Goal: Ask a question: Seek information or help from site administrators or community

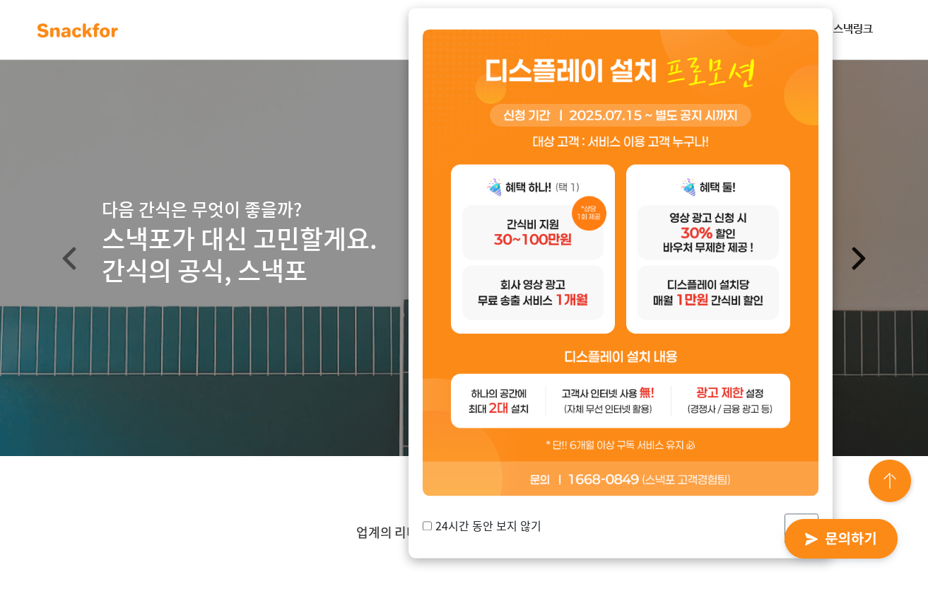
click at [856, 257] on span at bounding box center [859, 258] width 23 height 23
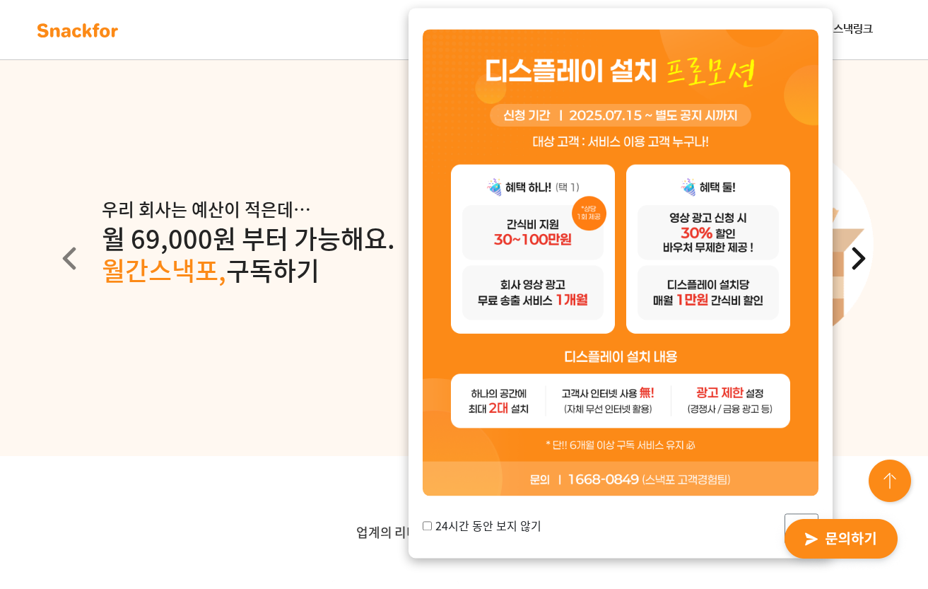
click at [856, 257] on span at bounding box center [859, 258] width 23 height 23
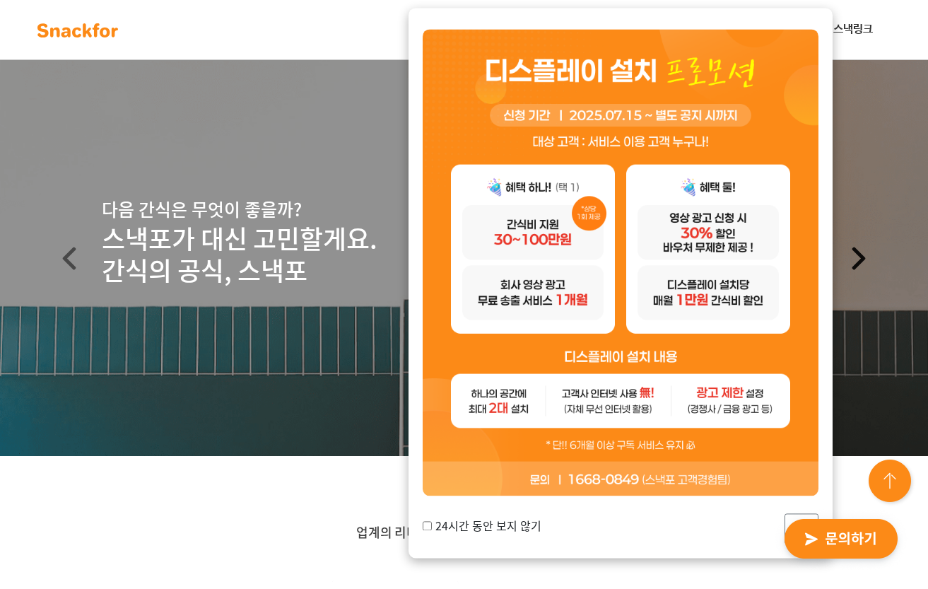
click at [856, 257] on span at bounding box center [859, 258] width 23 height 23
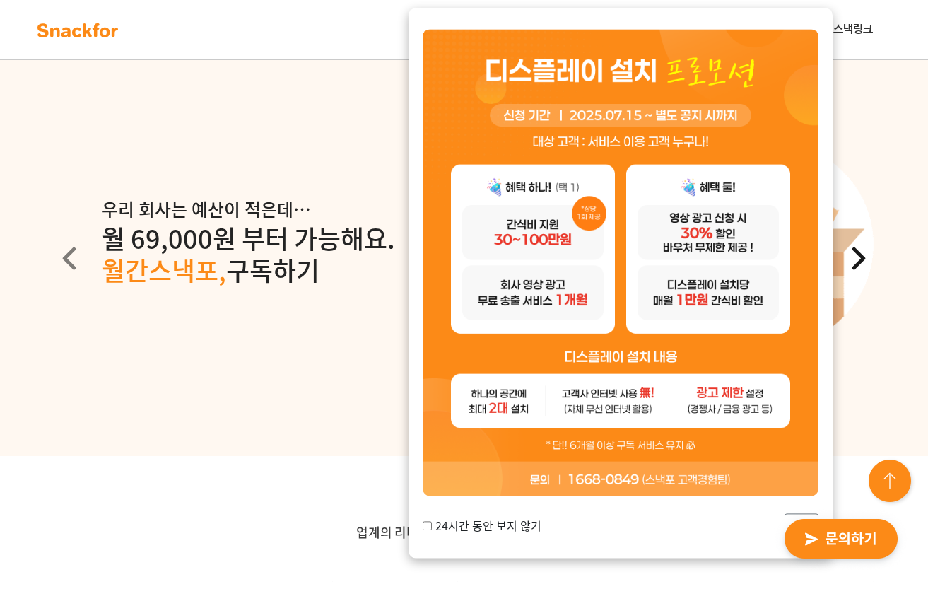
click at [856, 257] on span at bounding box center [859, 258] width 23 height 23
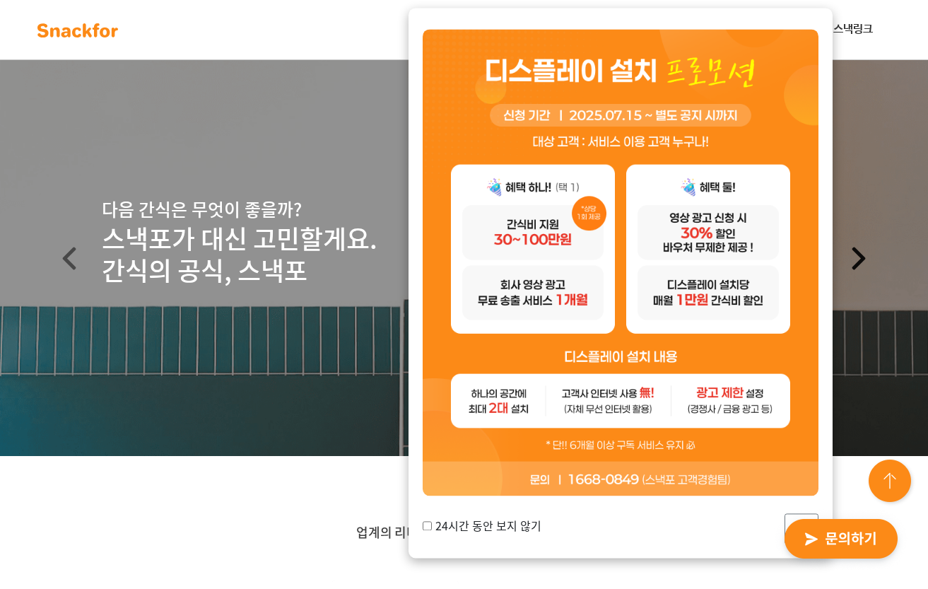
click at [856, 257] on span at bounding box center [859, 258] width 23 height 23
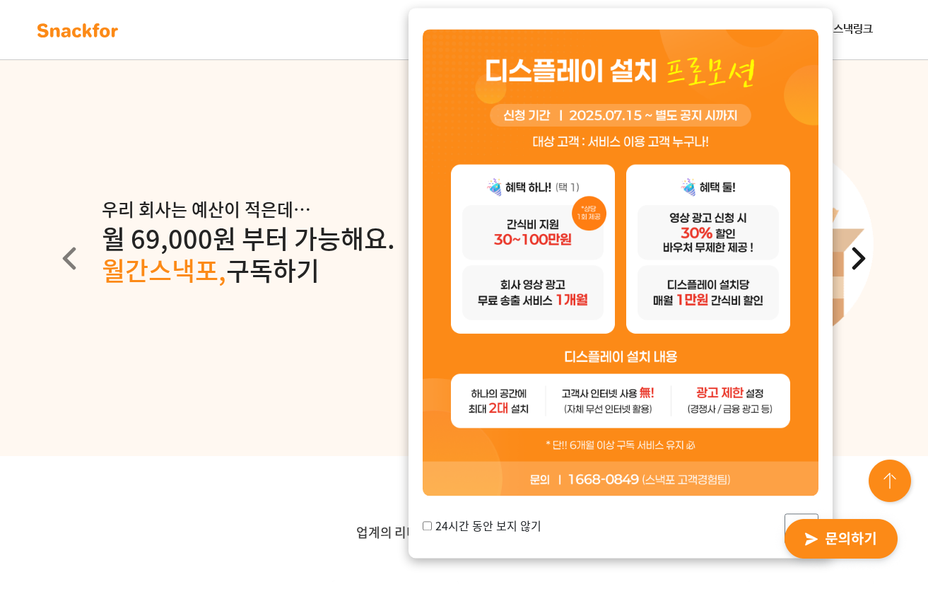
click at [856, 257] on span at bounding box center [859, 258] width 23 height 23
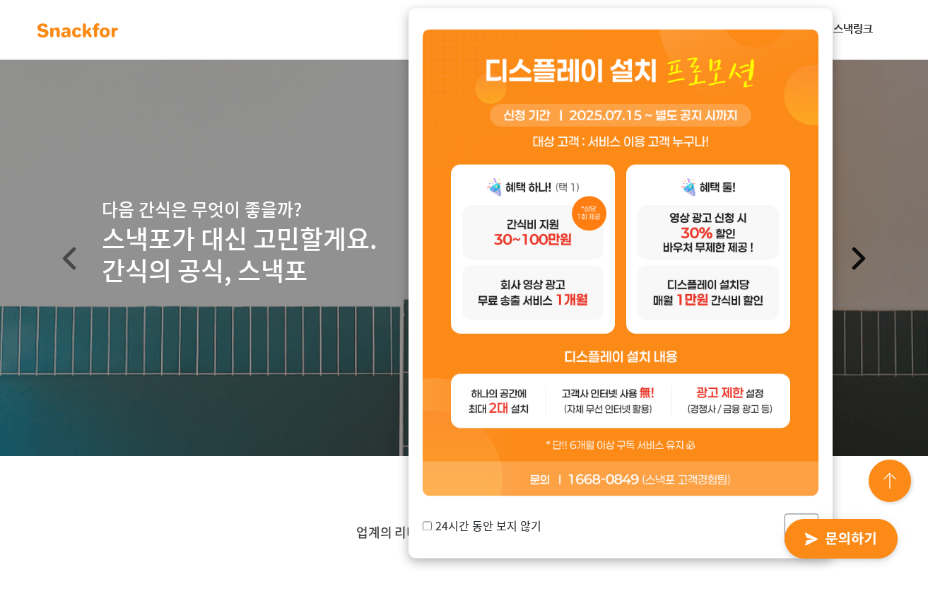
click at [856, 257] on span at bounding box center [859, 258] width 23 height 23
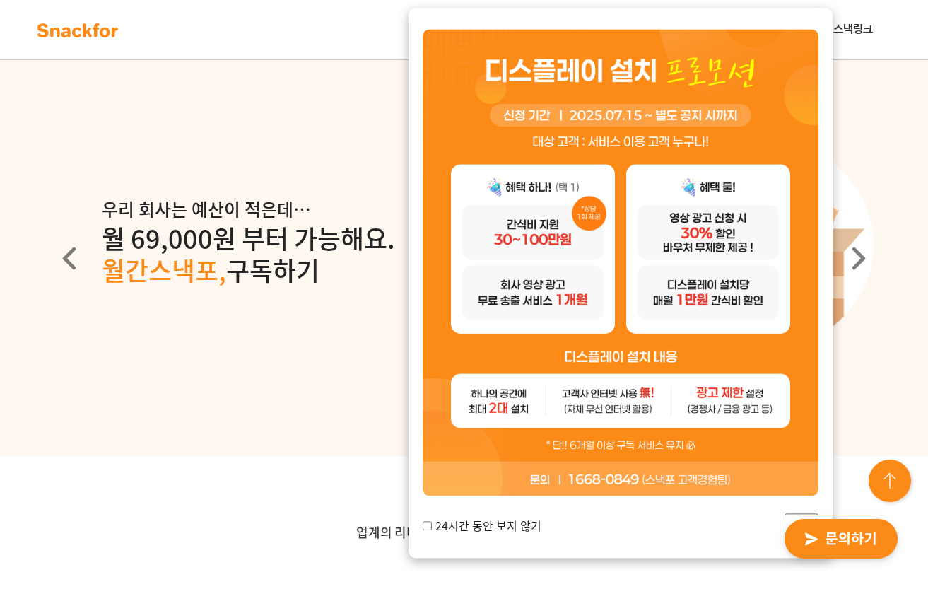
click at [806, 537] on img "button" at bounding box center [841, 539] width 139 height 65
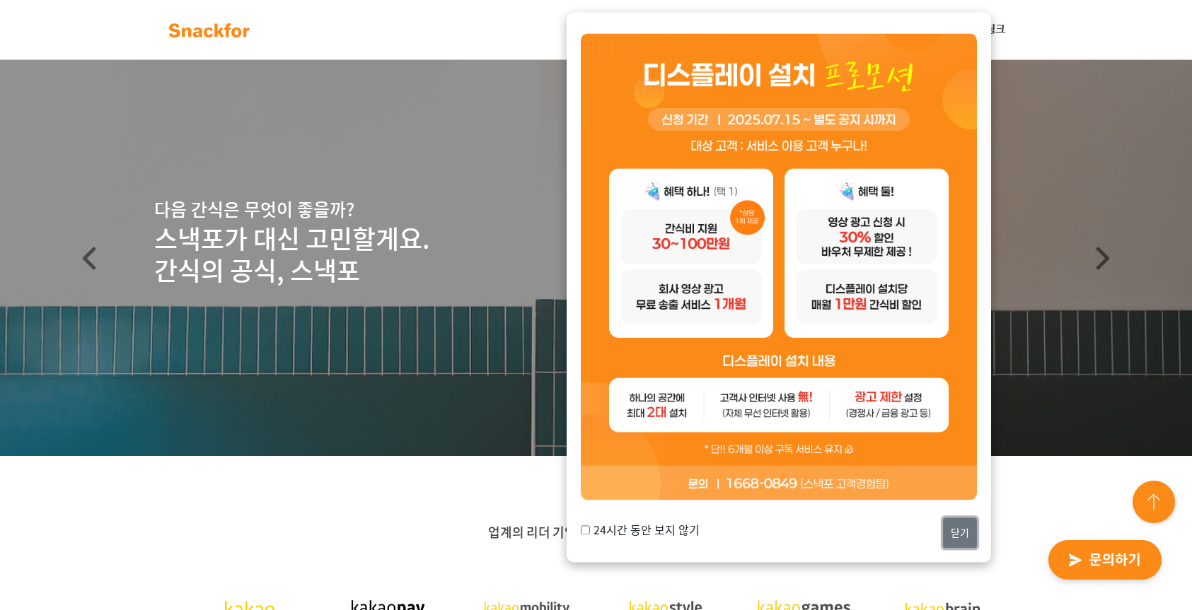
click at [953, 536] on button "닫기" at bounding box center [960, 533] width 34 height 30
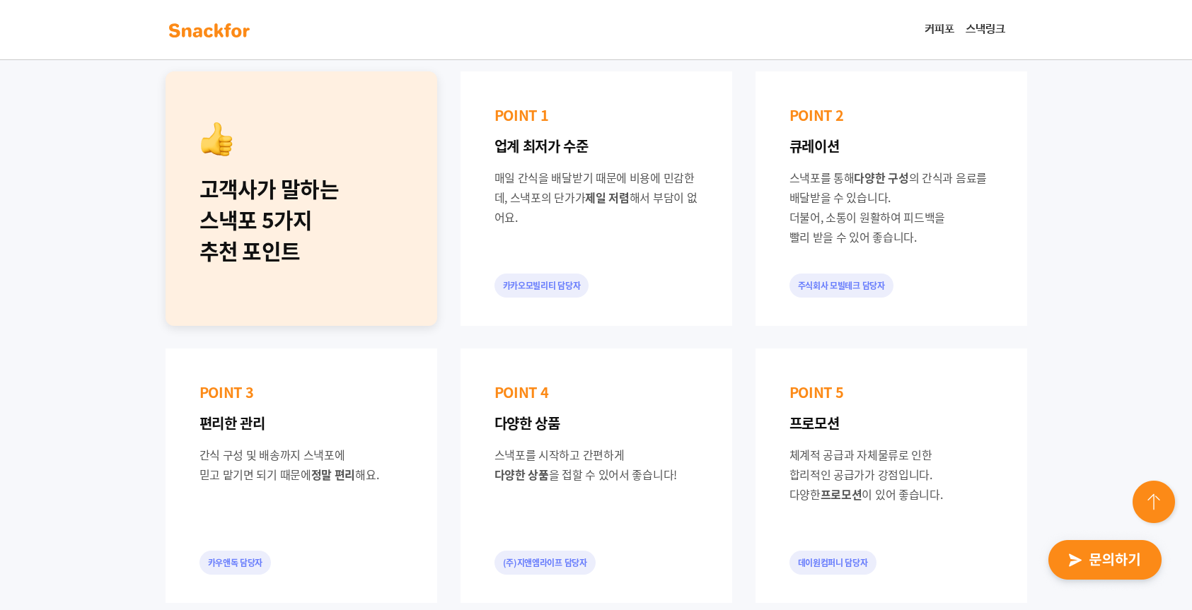
scroll to position [1061, 0]
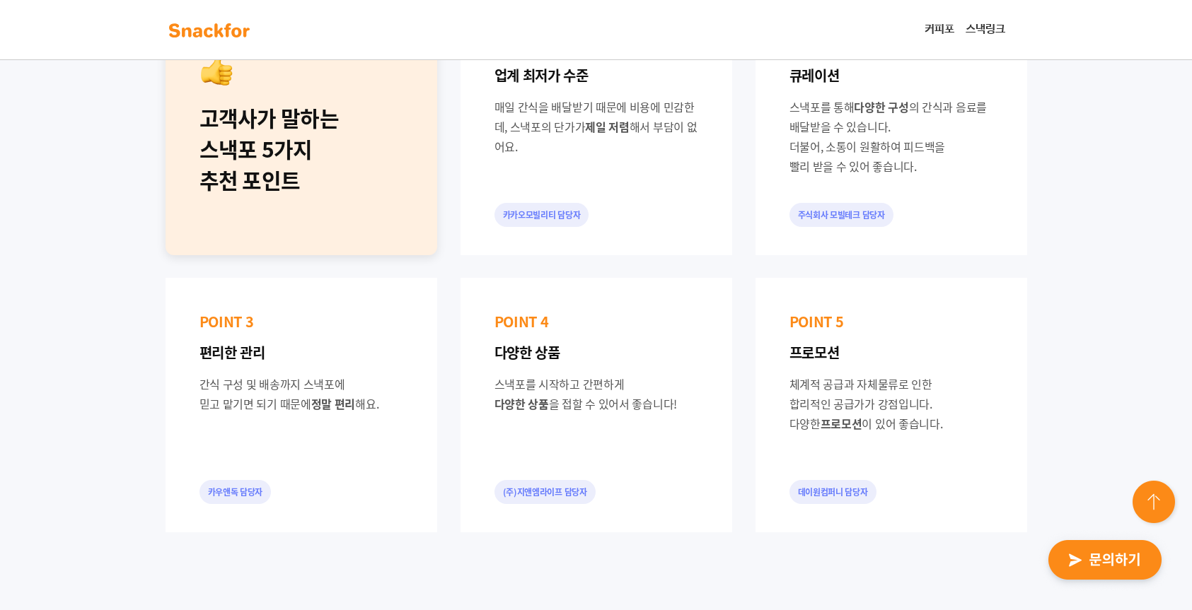
click at [1129, 565] on img "button" at bounding box center [1104, 560] width 139 height 65
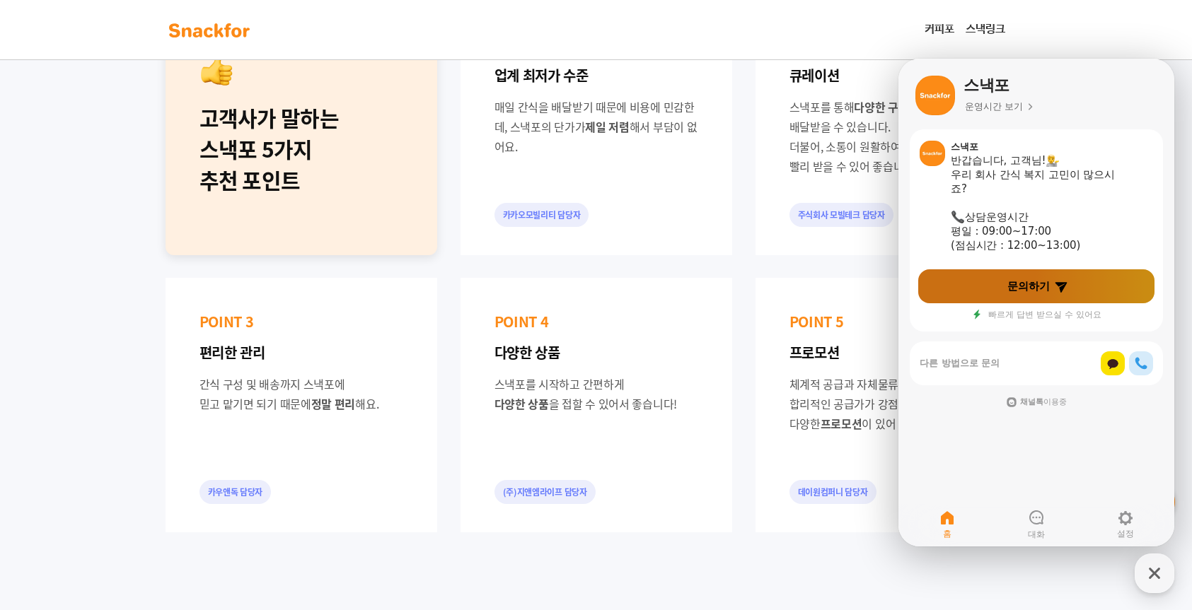
click at [1044, 293] on span "문의하기" at bounding box center [1028, 286] width 42 height 14
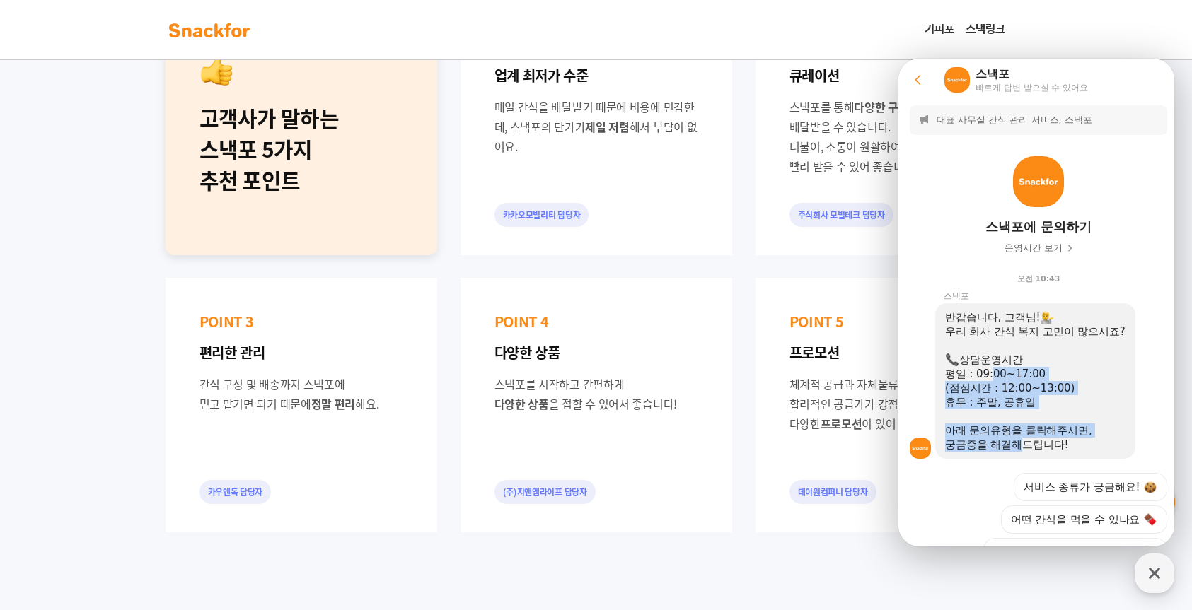
drag, startPoint x: 991, startPoint y: 367, endPoint x: 1020, endPoint y: 440, distance: 78.4
click at [1020, 440] on div "반갑습니다, 고객님! 우리 회사 간식 복지 고민이 많으시죠? 상담운영시간 평일 : 09:00~17:00 (점심시간 : 12:00~13:00) …" at bounding box center [1035, 380] width 180 height 141
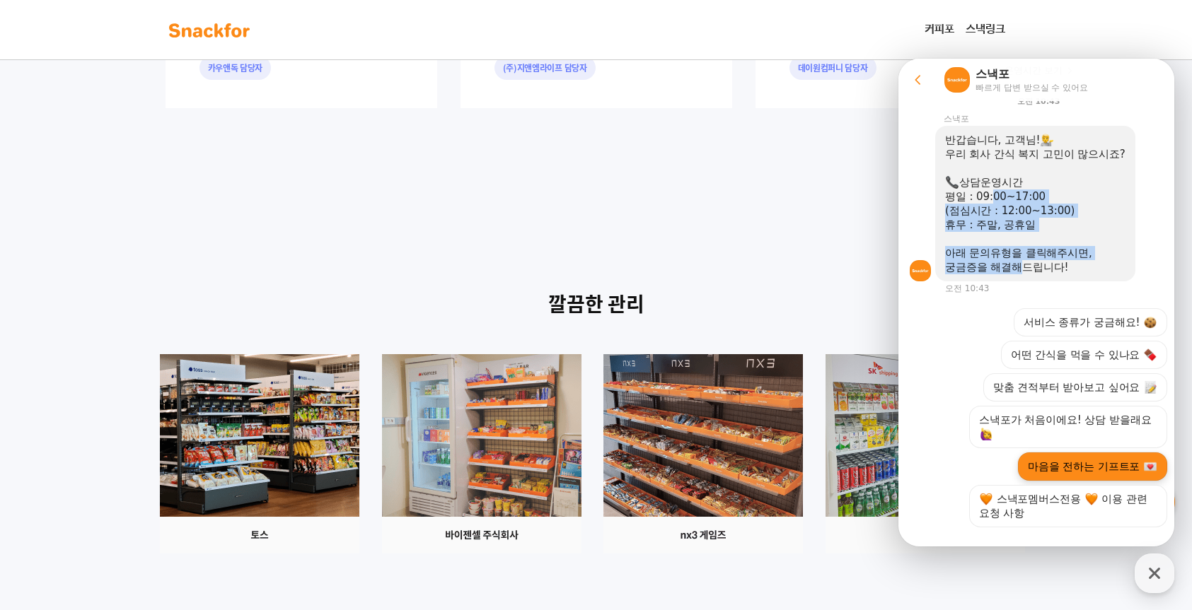
scroll to position [202, 0]
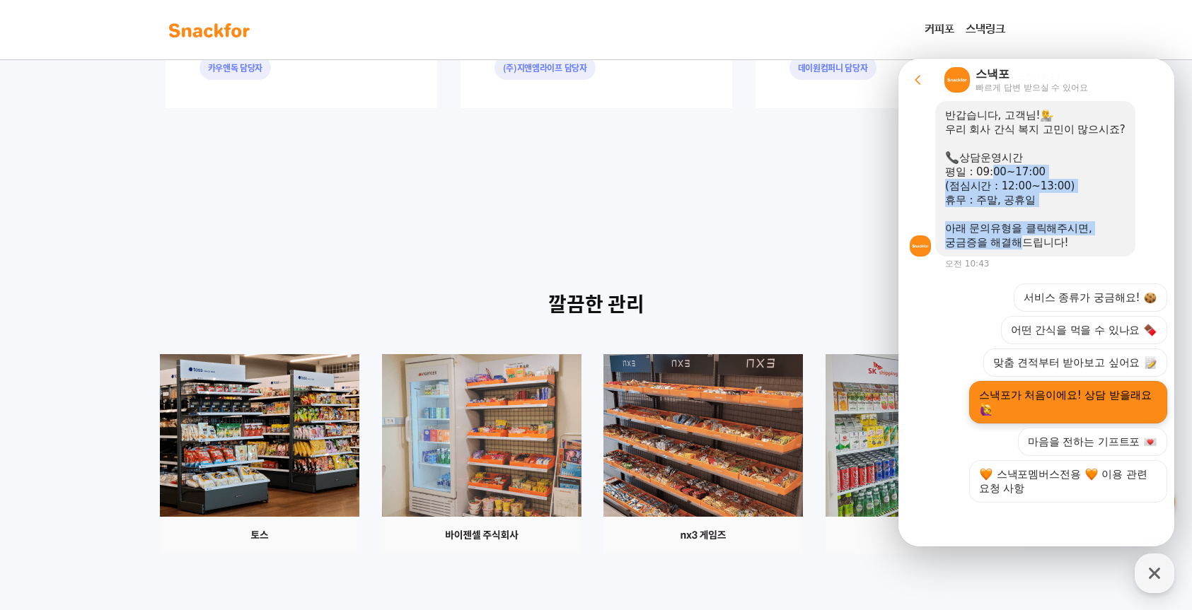
click at [1098, 400] on button "스낵포가 처음이에요! 상담 받을래요" at bounding box center [1068, 402] width 198 height 42
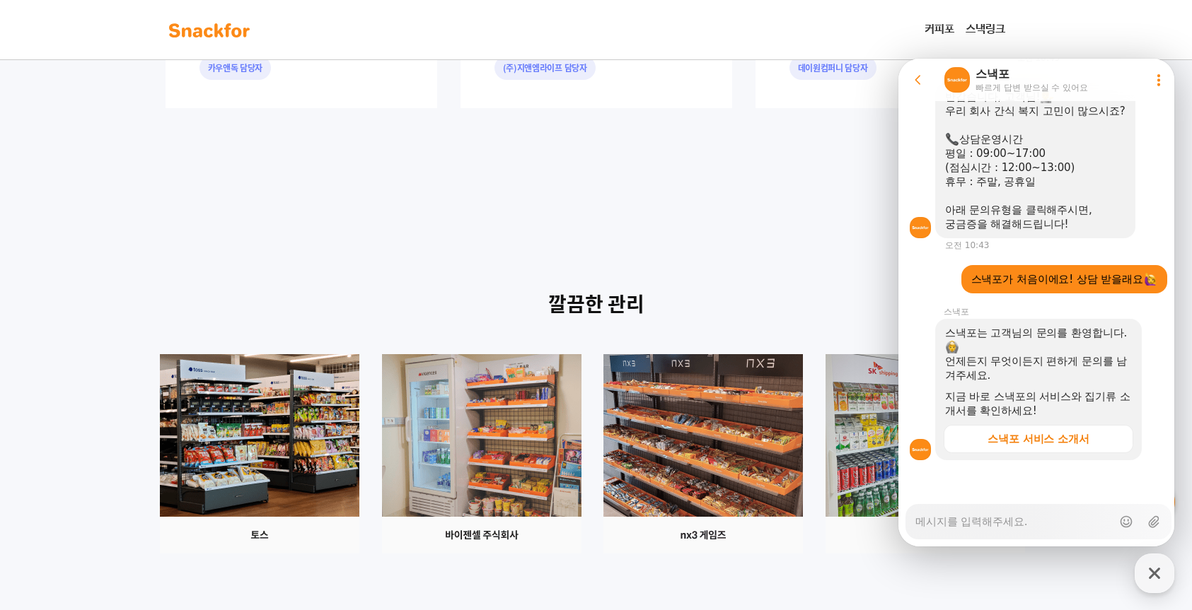
scroll to position [235, 0]
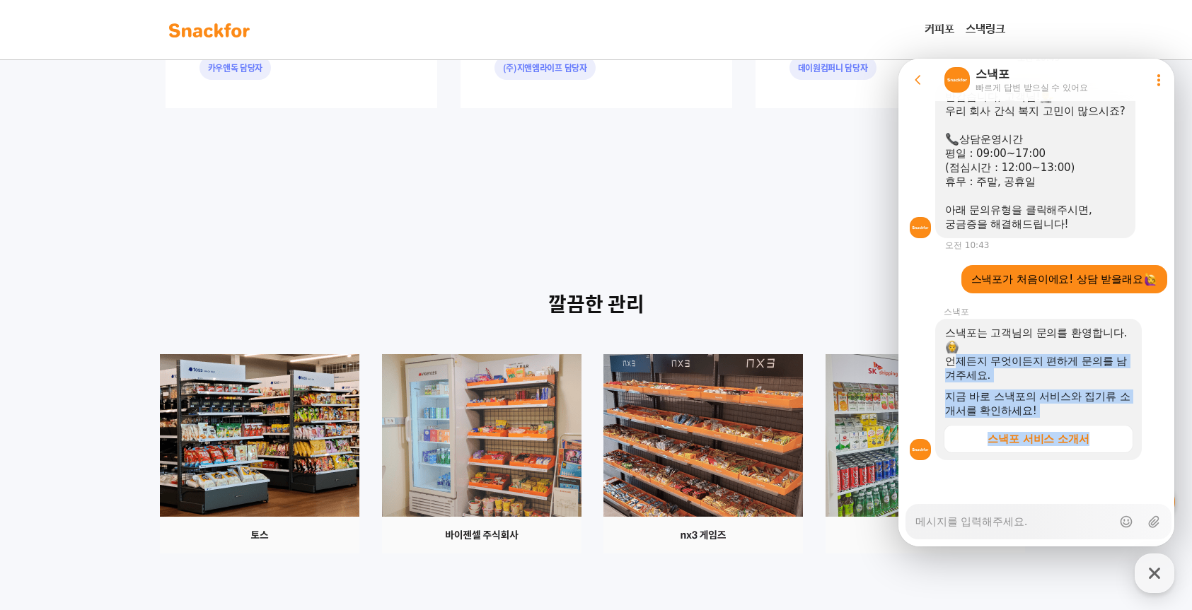
drag, startPoint x: 958, startPoint y: 365, endPoint x: 1042, endPoint y: 525, distance: 180.6
click at [1044, 524] on div "Go to previous page Chat Room 스낵포 빠르게 답변 받으실 수 있어요 Show userchat action dialog …" at bounding box center [1038, 192] width 280 height 709
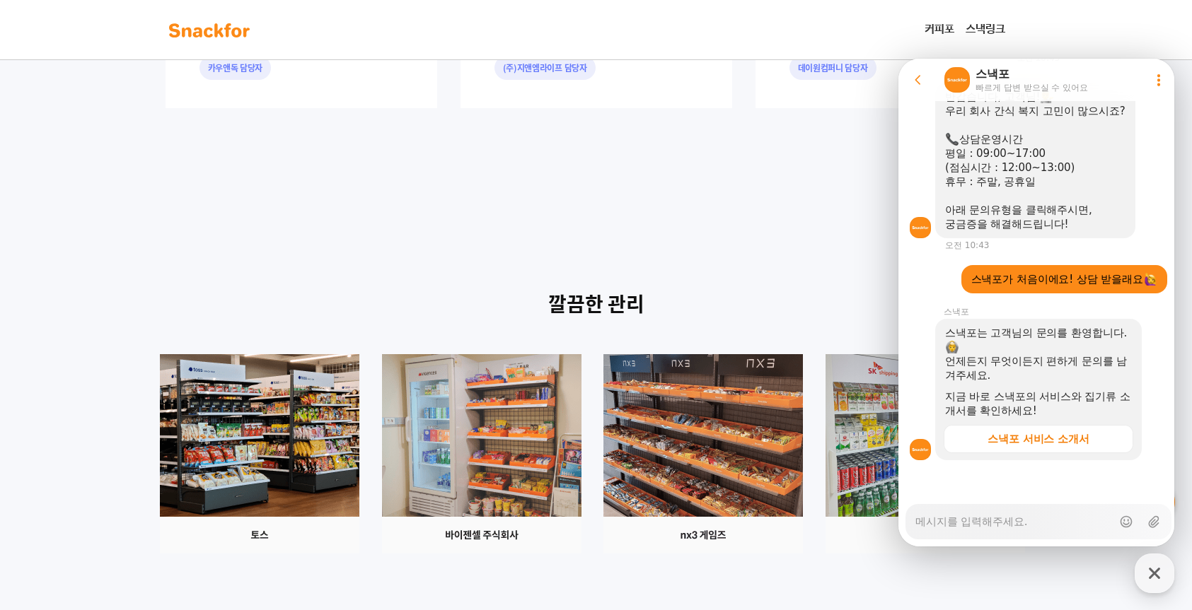
click at [977, 519] on textarea "Messenger Input Textarea" at bounding box center [1013, 517] width 197 height 24
type textarea "x"
type textarea "ㅅ"
type textarea "x"
type textarea "세"
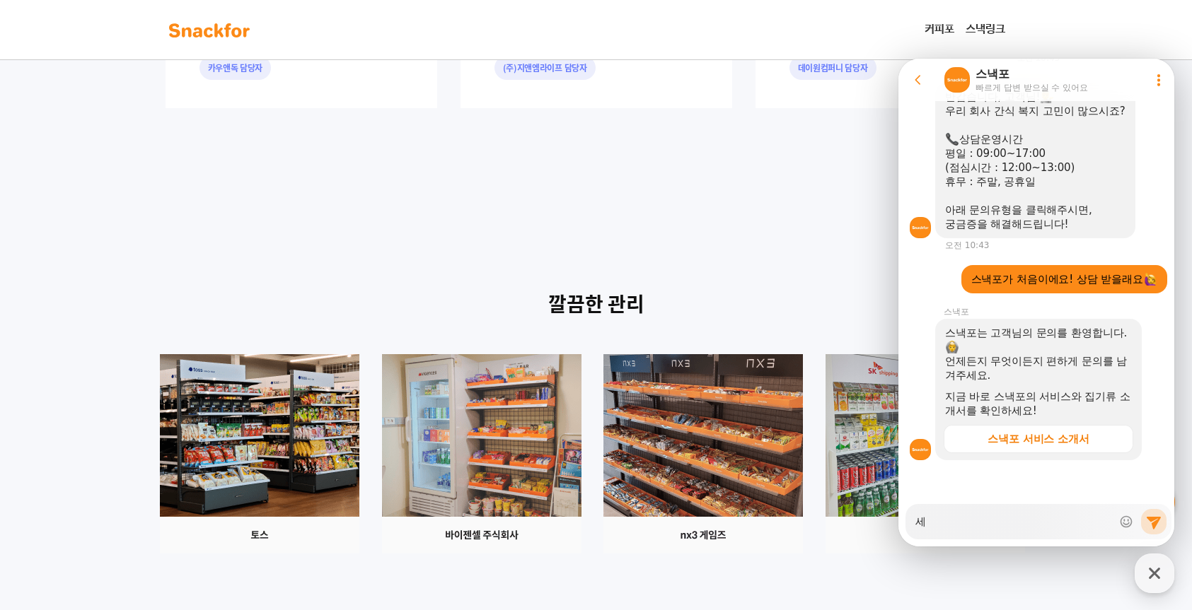
type textarea "x"
type textarea "ㅅ"
type textarea "x"
type textarea "ㄱ"
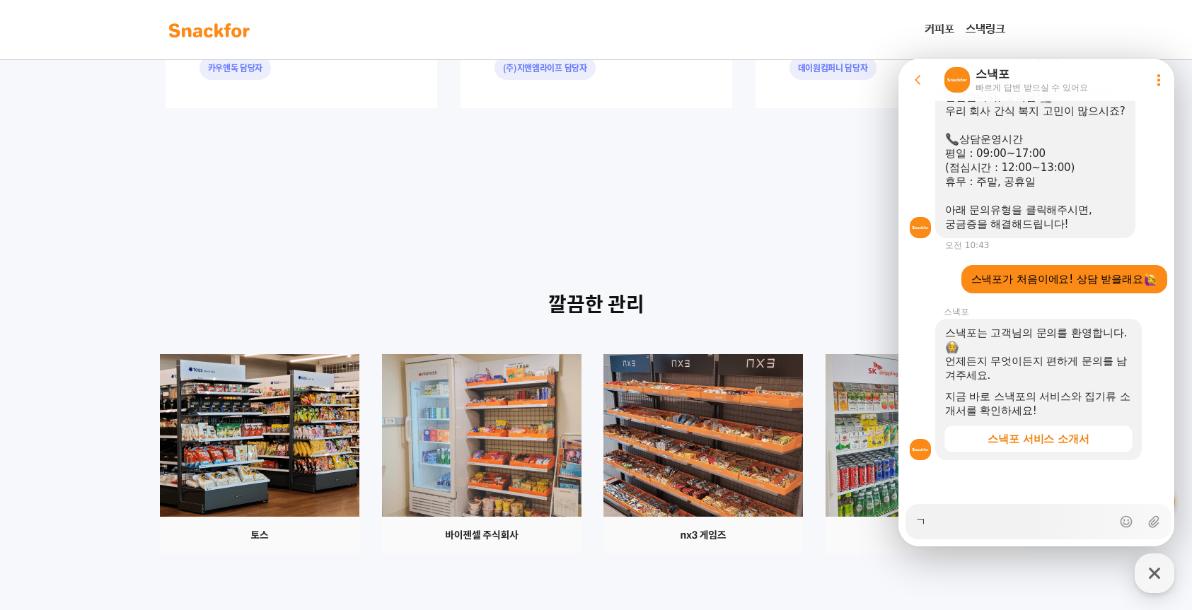
type textarea "x"
type textarea "교"
type textarea "x"
type textarea "굥"
type textarea "x"
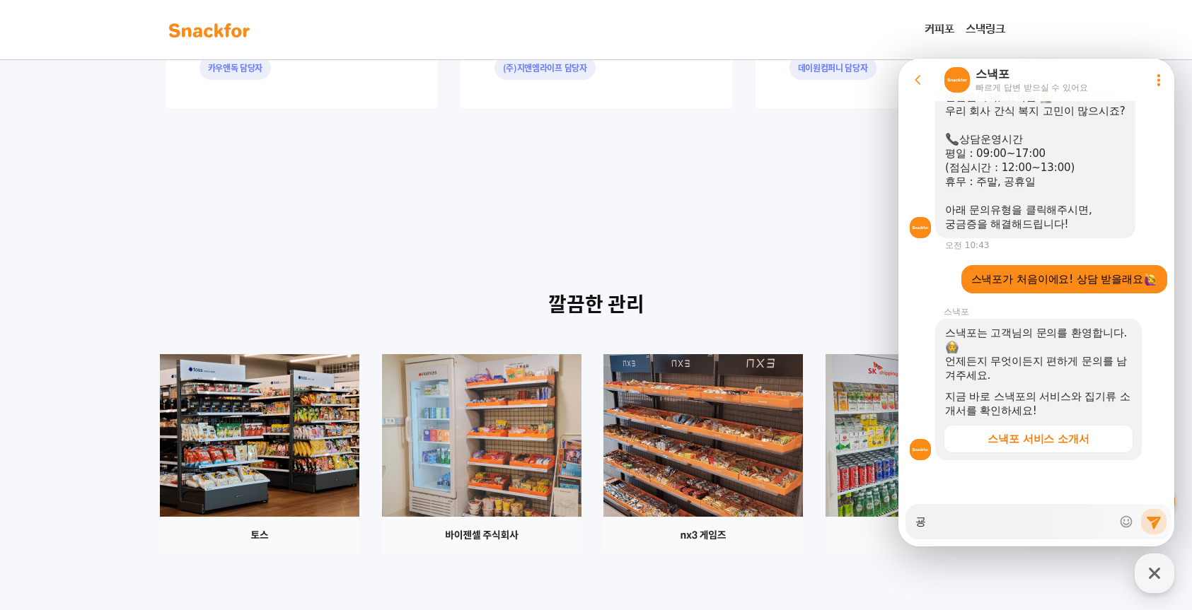
type textarea "[DEMOGRAPHIC_DATA]"
type textarea "x"
type textarea "교육"
type textarea "x"
type textarea "교육"
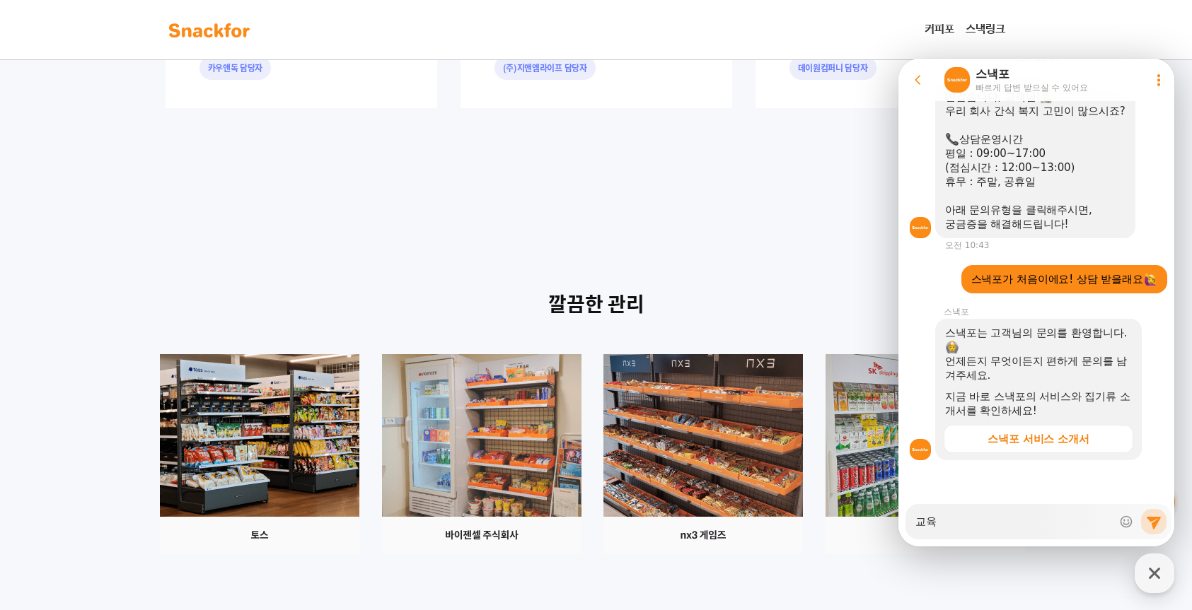
type textarea "x"
type textarea "교육 ㅈ"
type textarea "x"
type textarea "교육 진"
type textarea "x"
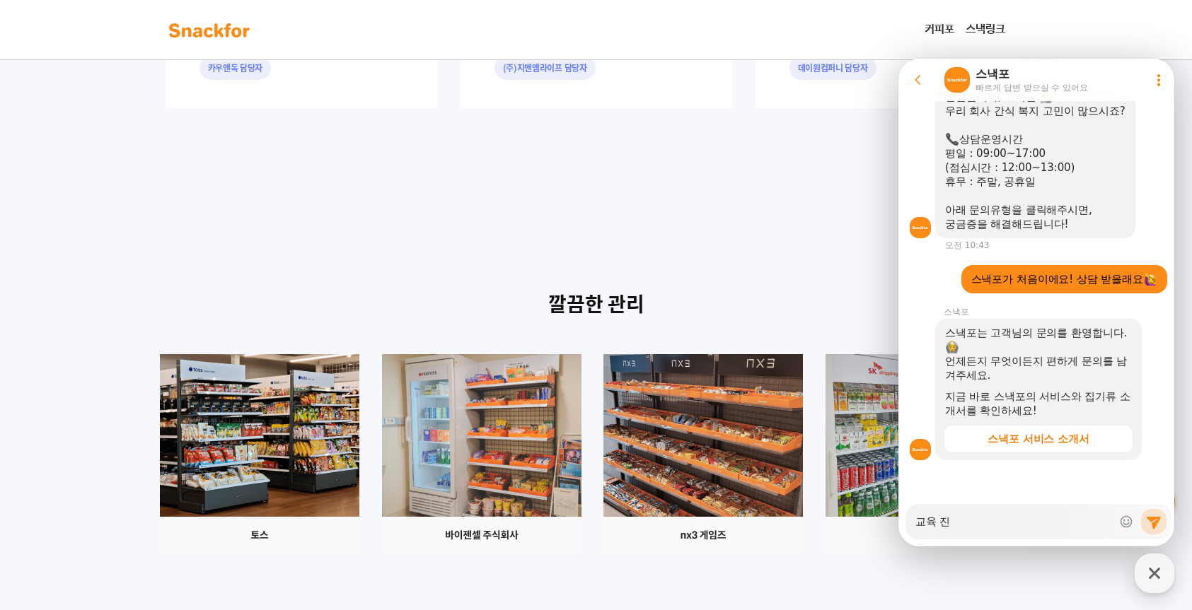
type textarea "교육 짆"
type textarea "x"
type textarea "교육 진해"
type textarea "x"
type textarea "교육 진행"
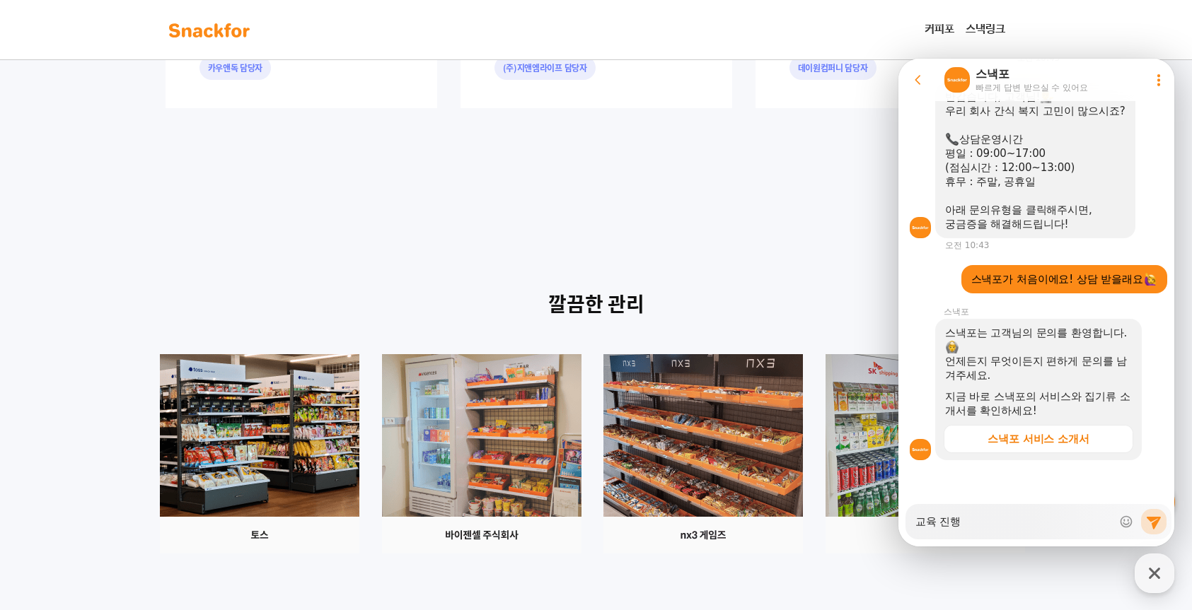
type textarea "x"
type textarea "교육 진행ㅅ"
type textarea "x"
type textarea "교육 진행시"
type textarea "x"
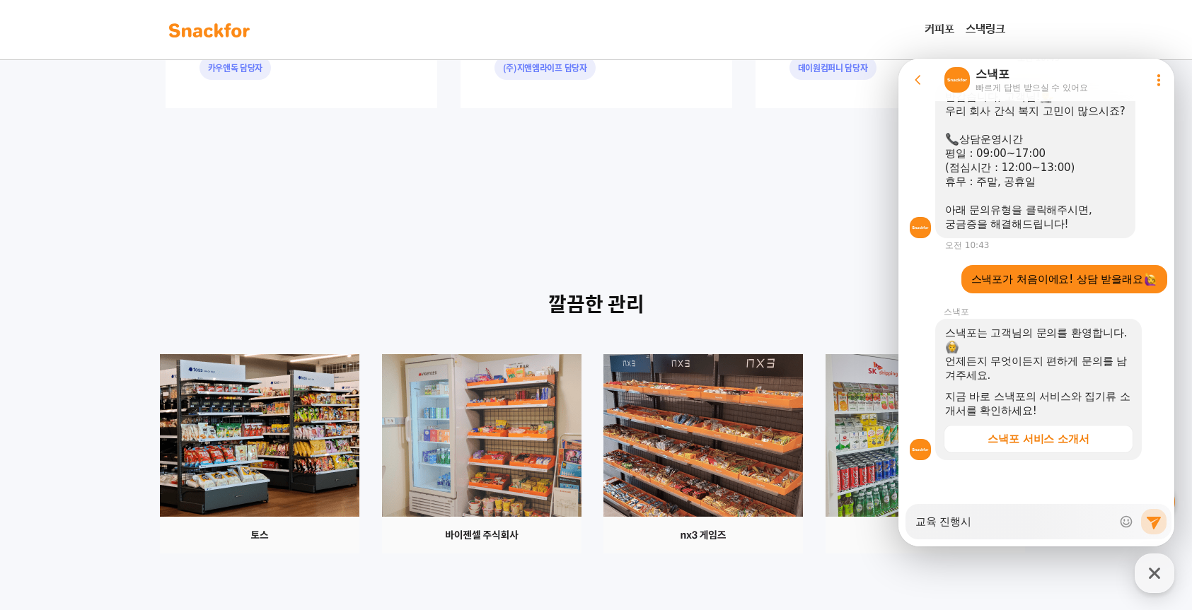
type textarea "교육 진행시"
type textarea "x"
type textarea "교육 진행시 ㅍ"
type textarea "x"
type textarea "교육 진행시 피"
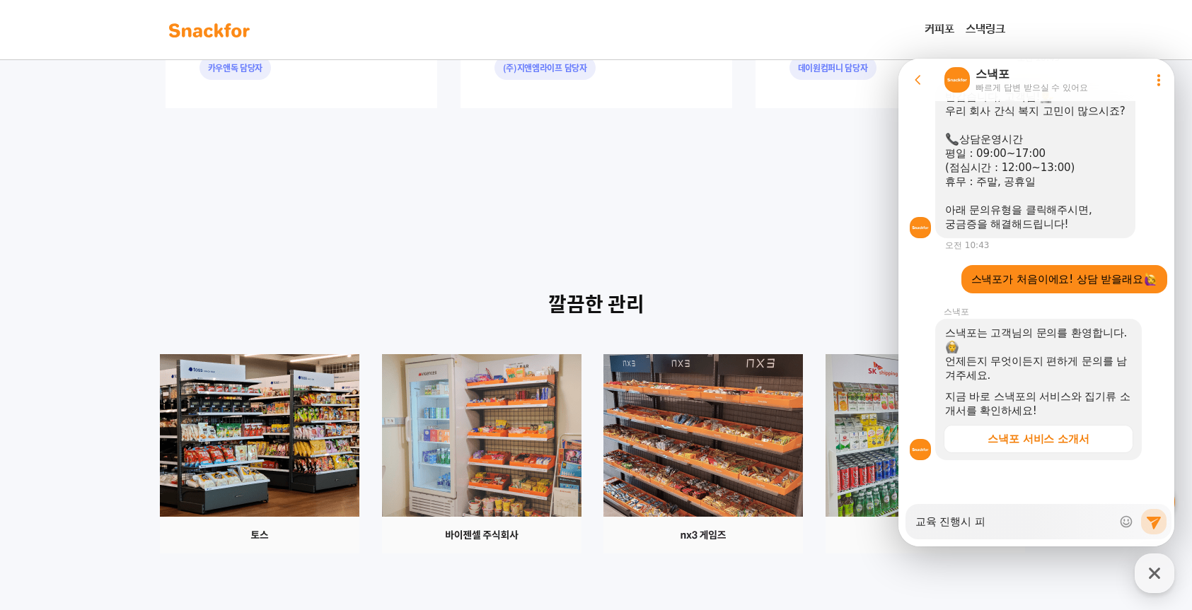
type textarea "x"
type textarea "교육 진행시 핑"
type textarea "x"
type textarea "교육 진행시 피요"
type textarea "x"
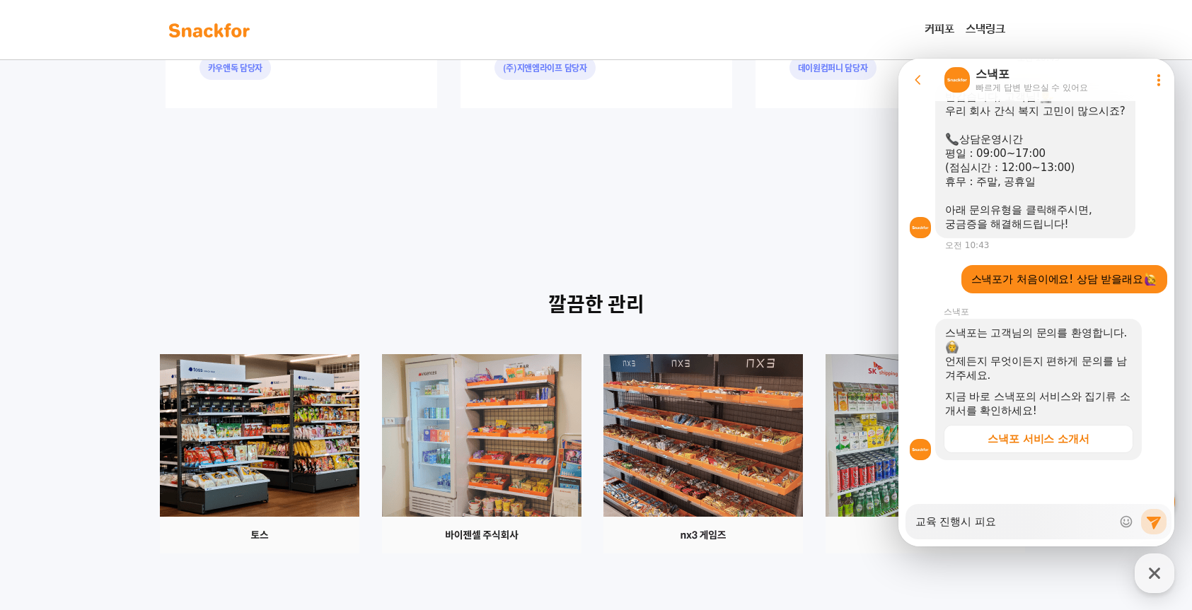
type textarea "교육 진행시 피욯"
type textarea "x"
type textarea "교육 진행시 피요"
type textarea "x"
type textarea "교육 진행시 피ㅇ"
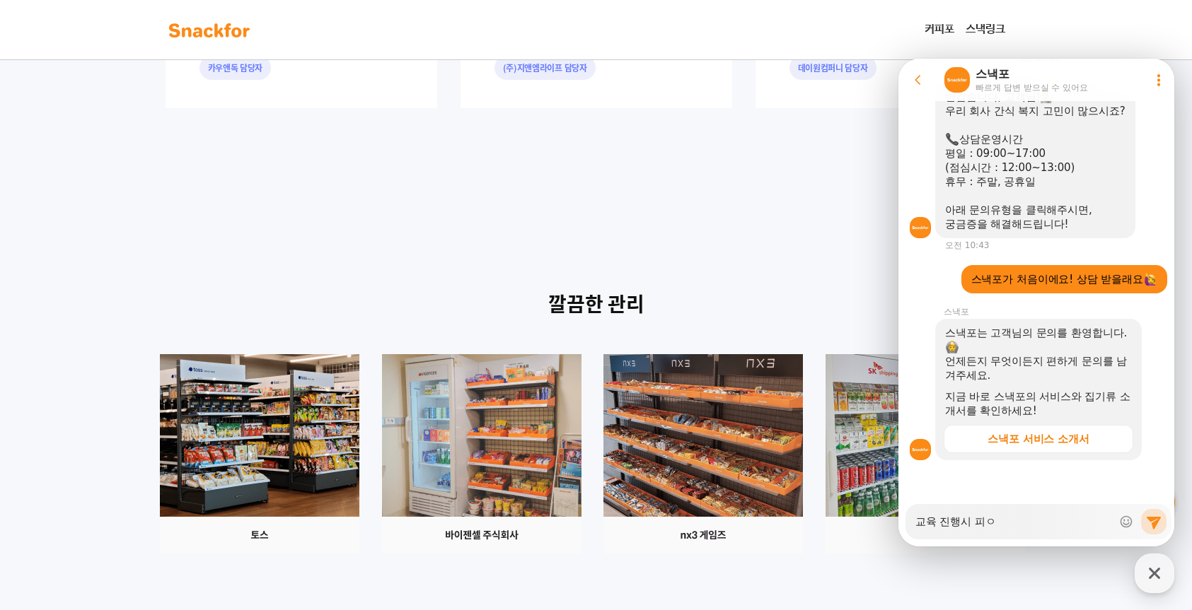
type textarea "x"
type textarea "교육 진행시 피"
type textarea "x"
type textarea "교육 진행시"
type textarea "x"
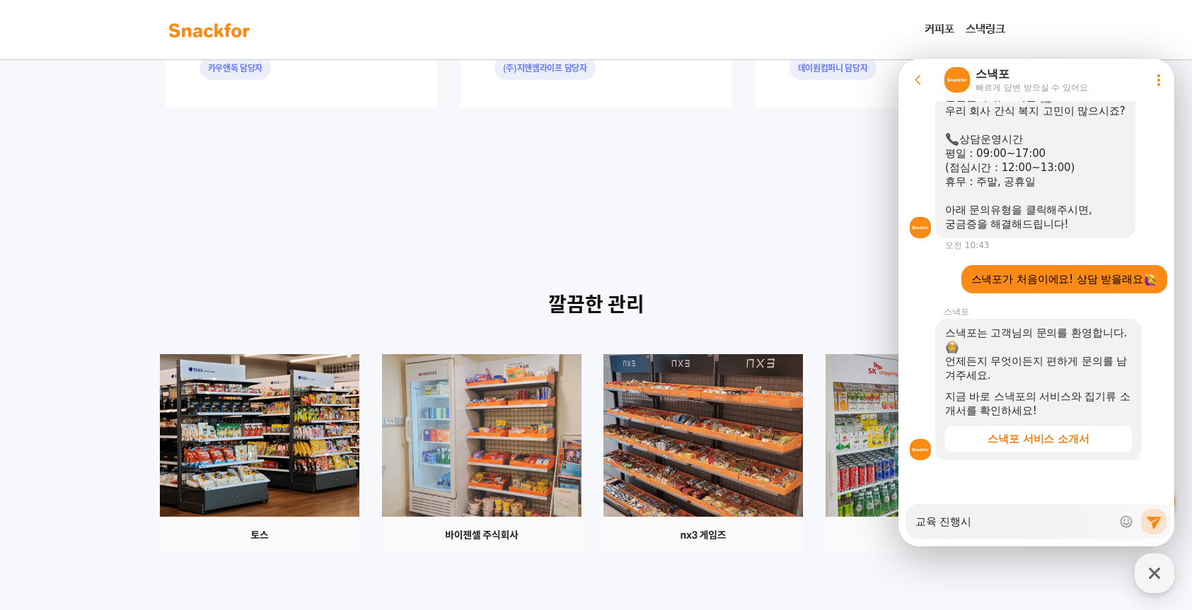
type textarea "교육 진행시 ㅍ"
type textarea "x"
type textarea "교육 진행시 필"
type textarea "x"
type textarea "교육 진행시 필ㅇ"
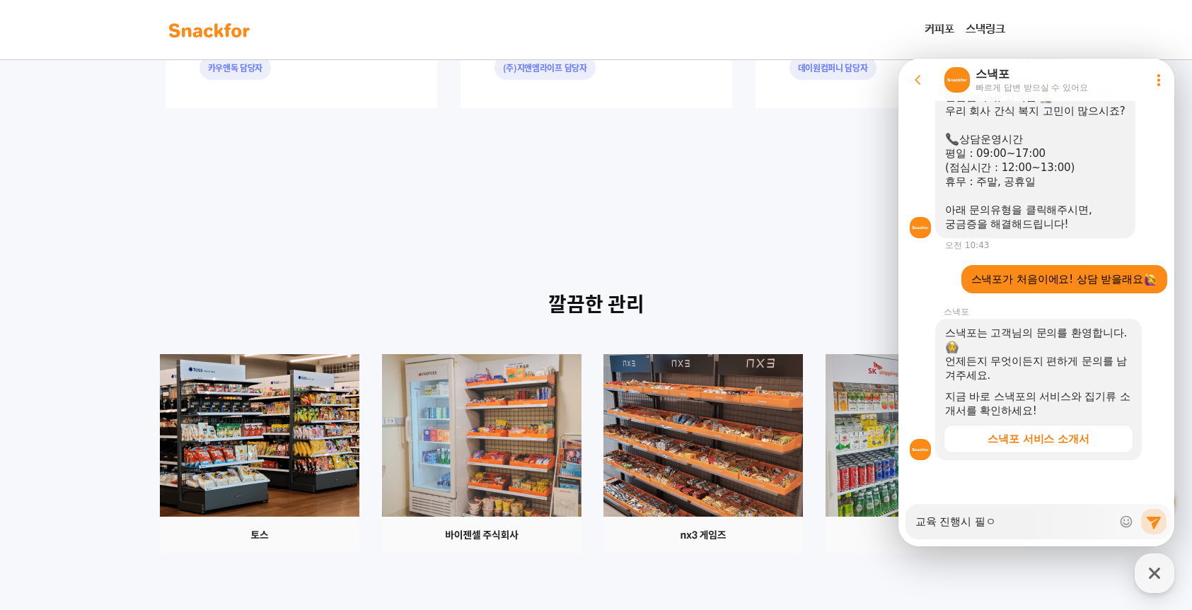
type textarea "x"
type textarea "교육 진행시 필요"
type textarea "x"
type textarea "교육 진행시 필욯"
type textarea "x"
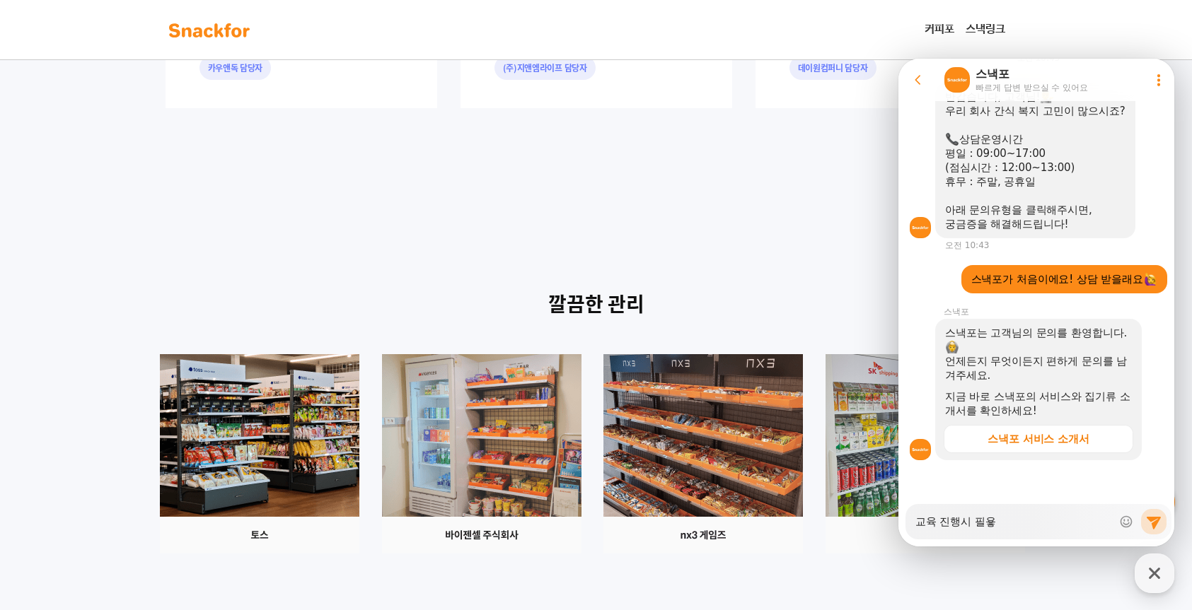
type textarea "교육 진행시 필요하"
type textarea "x"
type textarea "교육 진행시 필요한"
type textarea "x"
type textarea "교육 진행시 필요한"
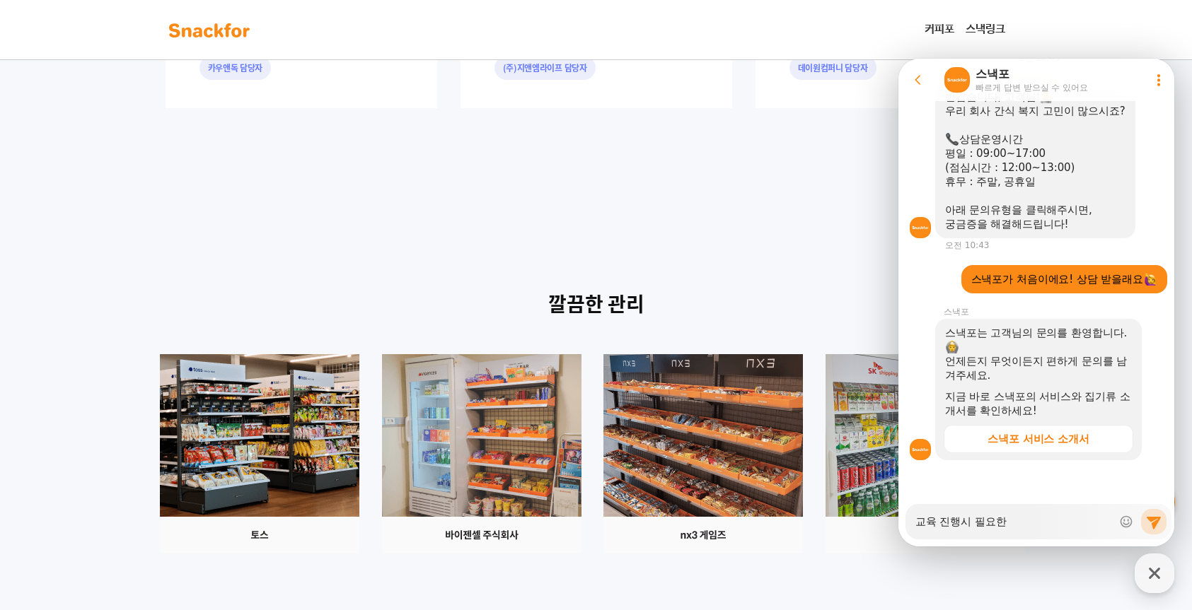
type textarea "x"
type textarea "교육 진행시 필요한 1"
type textarea "x"
type textarea "교육 진행시 필요한 1ㅎ"
type textarea "x"
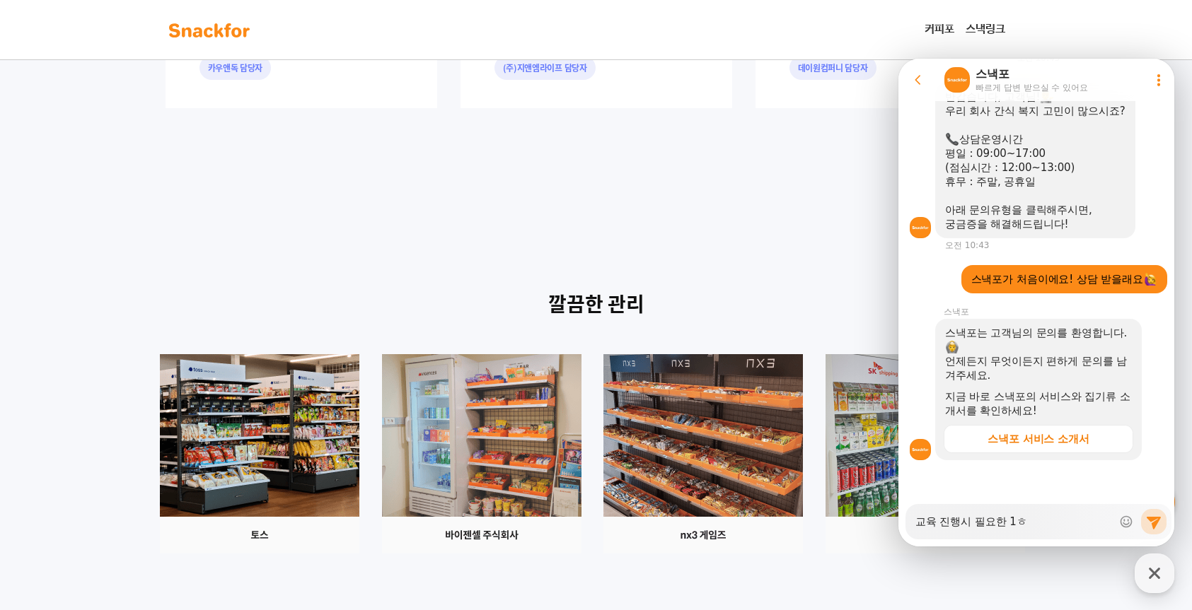
type textarea "교육 진행시 필요한 1호"
type textarea "x"
type textarea "교육 진행시 필요한 1회"
type textarea "x"
type textarea "교육 진행시 필요한 1회"
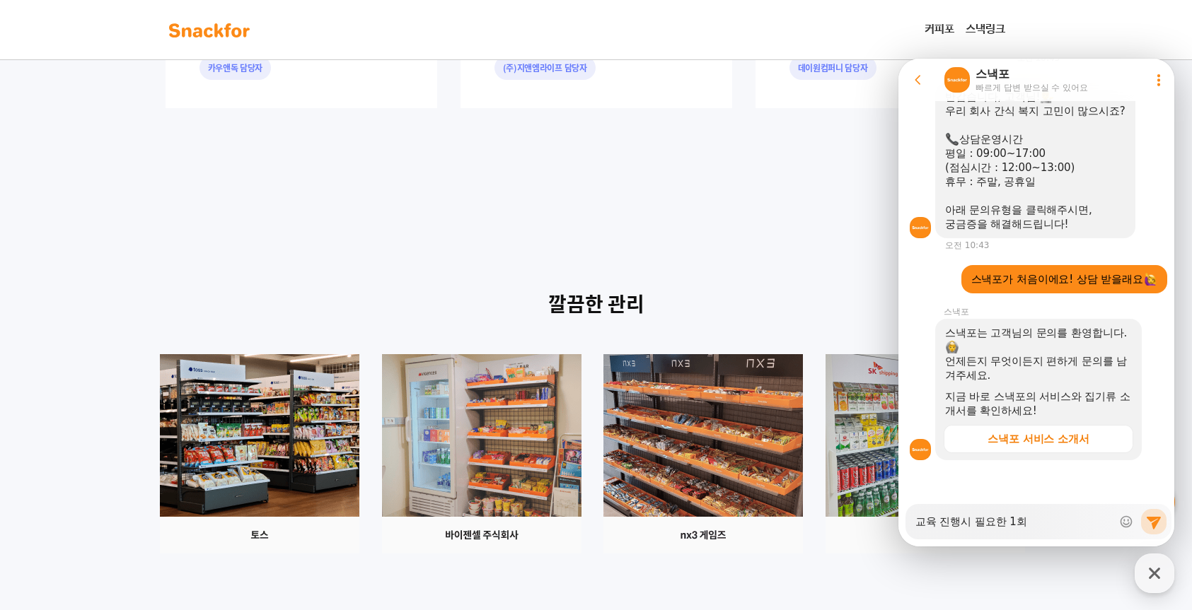
type textarea "x"
type textarea "교육 진행시 필요한 1회 ㄱ"
type textarea "x"
type textarea "교육 진행시 필요한 1회 가"
type textarea "x"
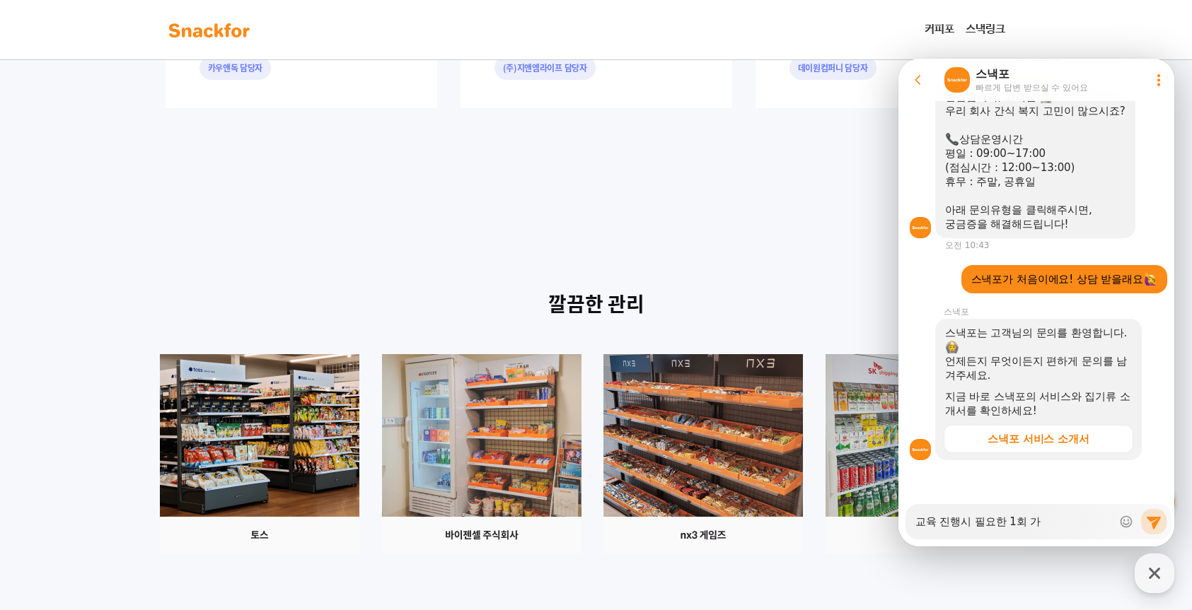
type textarea "교육 진행시 필요한 1회 간"
type textarea "x"
type textarea "교육 진행시 필요한 1회 간ㅅ"
type textarea "x"
type textarea "교육 진행시 필요한 1회 간시"
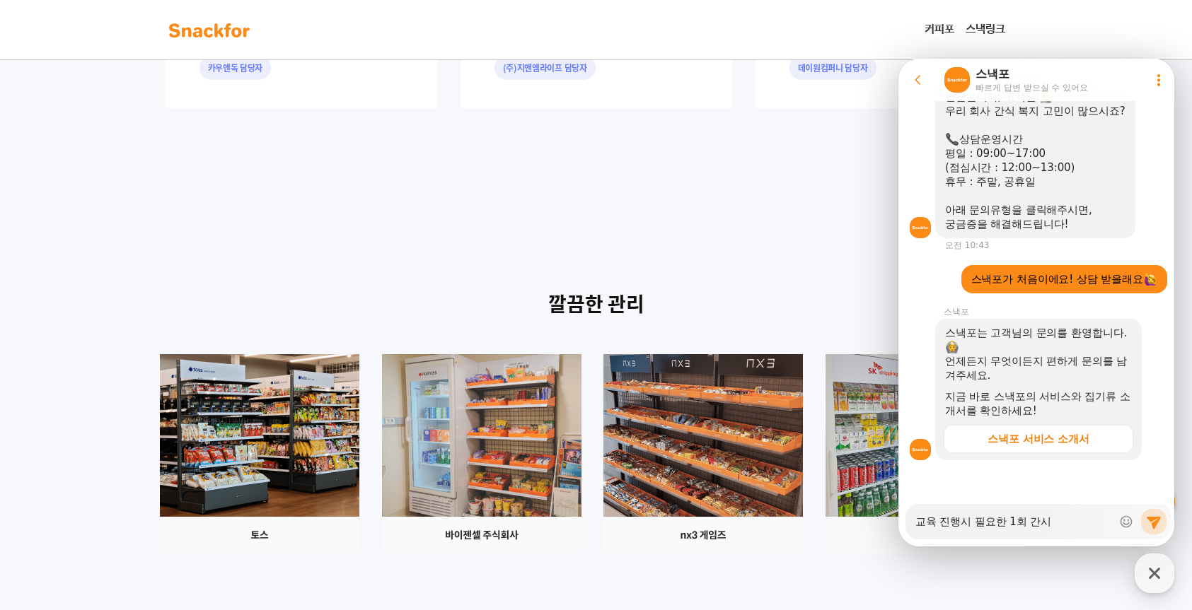
type textarea "x"
type textarea "교육 진행시 필요한 1회 간식"
type textarea "x"
type textarea "교육 진행시 필요한 1회 간식"
type textarea "x"
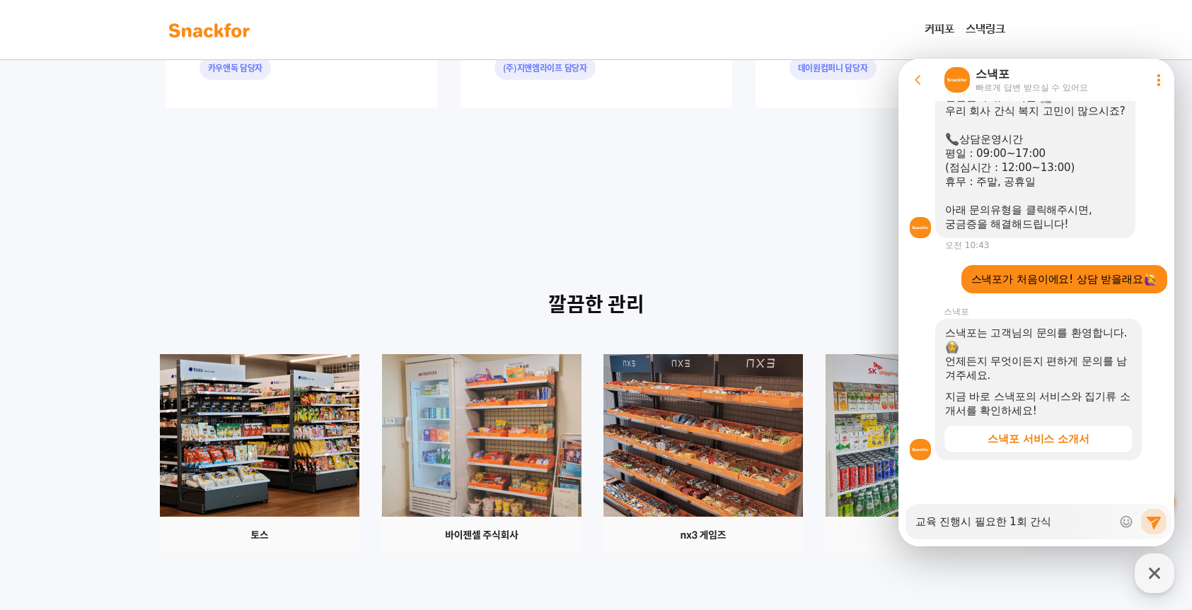
type textarea "교육 진행시 필요한 1회 간식 ㅈ"
type textarea "x"
type textarea "교육 진행시 필요한 1회 간식 주"
type textarea "x"
type textarea "교육 진행시 필요한 1회 간식 ㅈ"
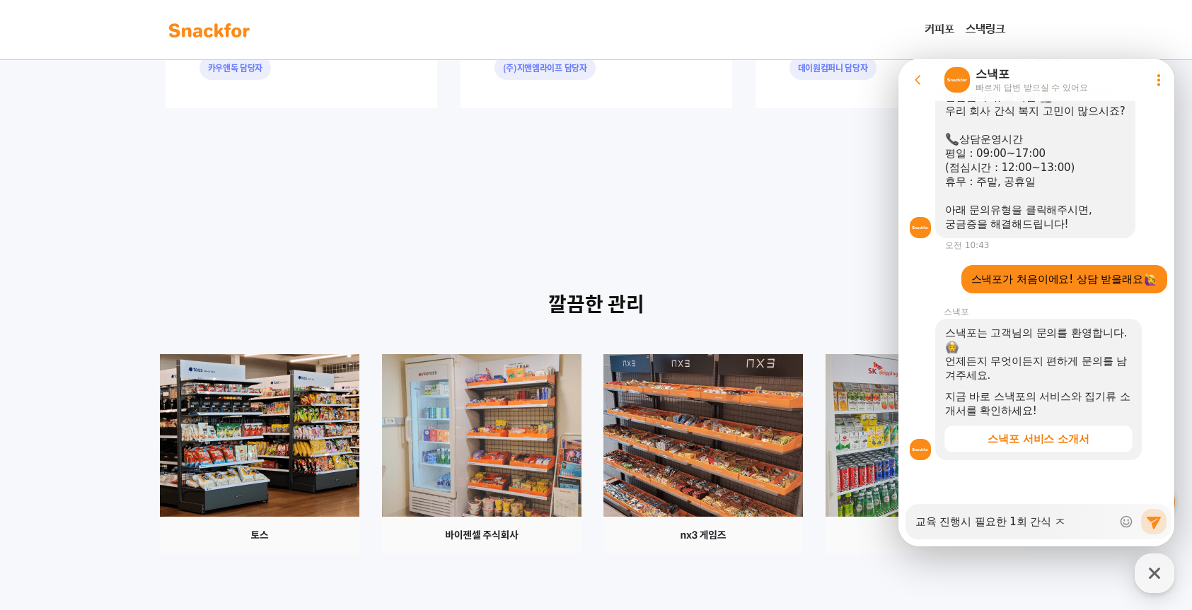
type textarea "x"
type textarea "교육 진행시 필요한 1회 간식"
type textarea "x"
type textarea "교육 진행시 필요한 1회 간식 ㅈ"
type textarea "x"
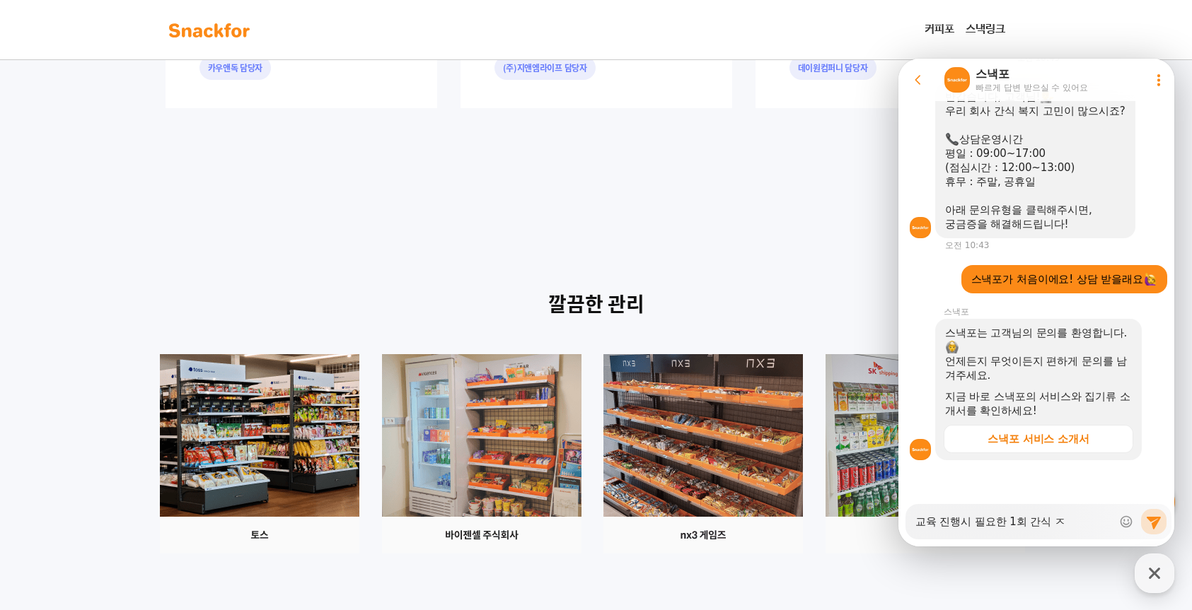
type textarea "교육 진행시 필요한 1회 간식 주"
type textarea "x"
type textarea "교육 진행시 필요한 1회 간식 줌"
type textarea "x"
type textarea "교육 진행시 필요한 1회 간식 주무"
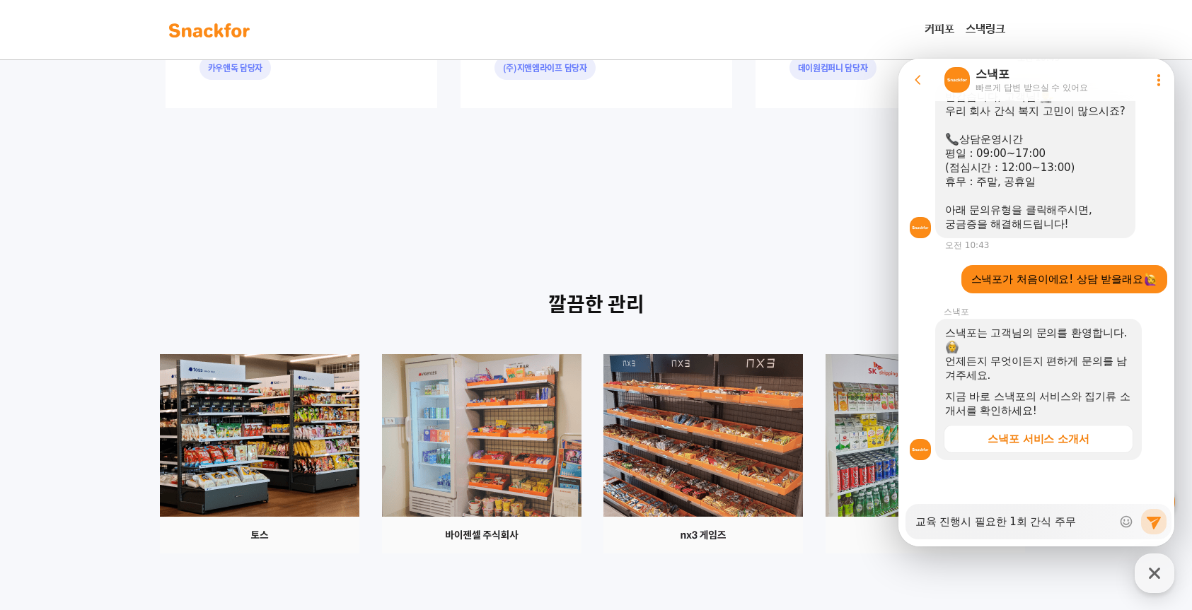
type textarea "x"
type textarea "교육 진행시 필요한 1회 간식 주문"
type textarea "x"
type textarea "교육 진행시 필요한 1회 간식 주문,"
type textarea "x"
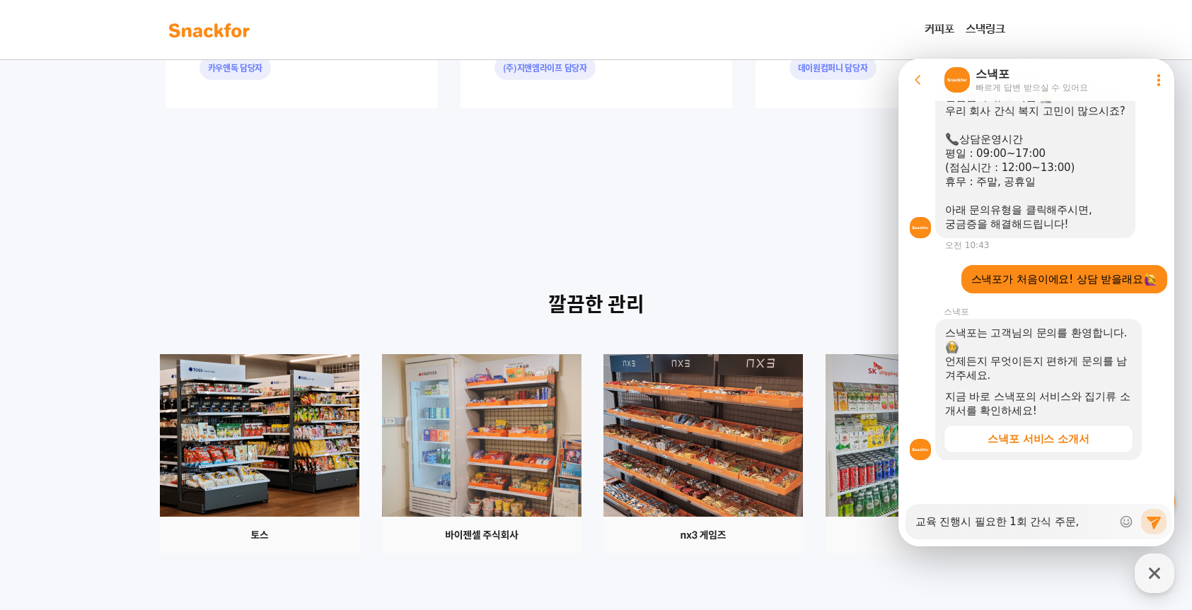
type textarea "교육 진행시 필요한 1회 간식 주문,"
type textarea "x"
type textarea "교육 진행시 필요한 1회 간식 주문, ㅈ"
type textarea "x"
type textarea "교육 진행시 필요한 1회 간식 주문, 지"
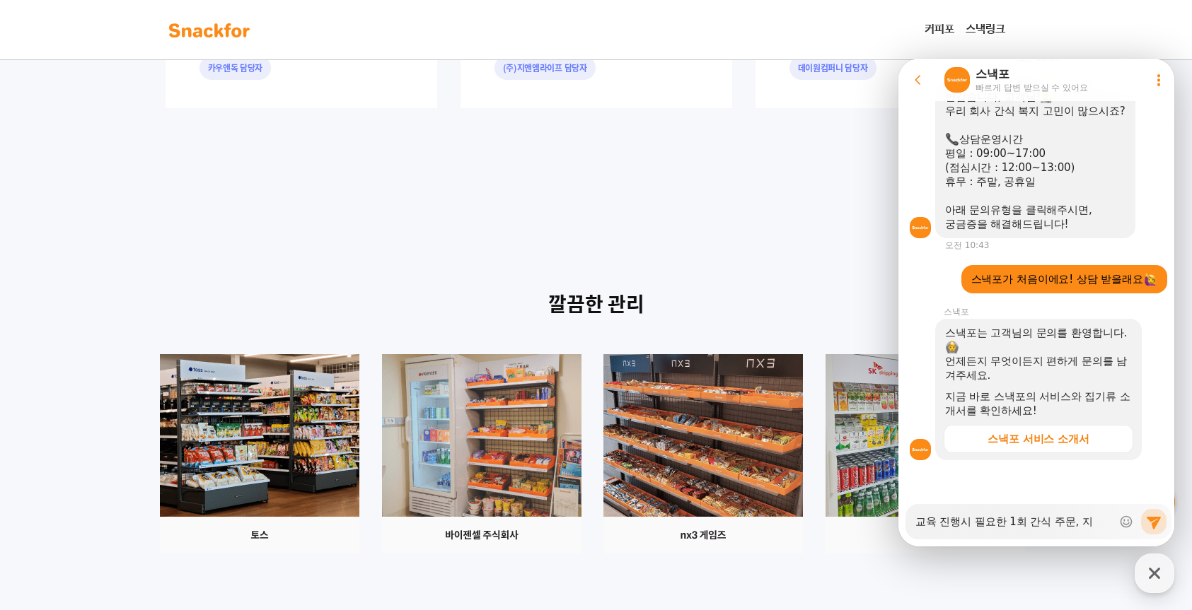
type textarea "x"
type textarea "교육 진행시 필요한 1회 간식 주문, 진"
type textarea "x"
type textarea "교육 진행시 필요한 1회 간식 주문,"
drag, startPoint x: 1044, startPoint y: 532, endPoint x: 1781, endPoint y: 586, distance: 738.8
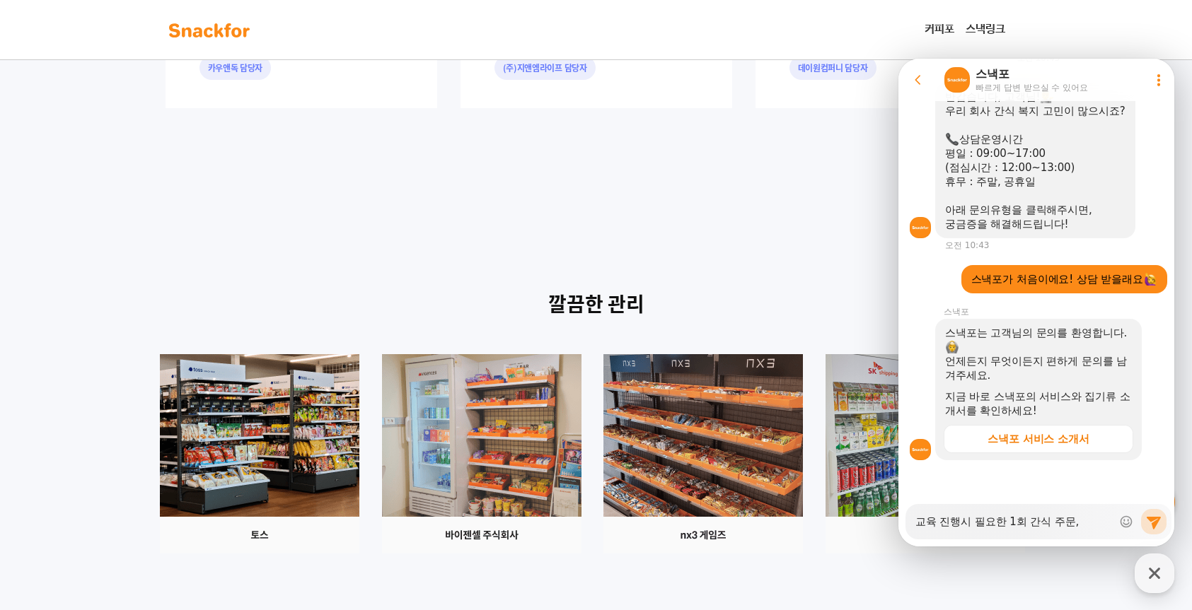
click at [898, 59] on html "Go to previous page Chat Room 스낵포 빠르게 답변 받으실 수 있어요 Show userchat action dialog …" at bounding box center [1036, 59] width 276 height 0
paste textarea "안녕하세요, [GEOGRAPHIC_DATA]에서 160명이 참가하는 교육(세미나) 행사를 준비 중이며, 총 예산은 50만 원입니다. 간식 배송…"
type textarea "x"
type textarea "안녕하세요, [GEOGRAPHIC_DATA]에서 160명이 참가하는 교육(세미나) 행사를 준비 중이며, 총 예산은 50만 원입니다. 간식 배송…"
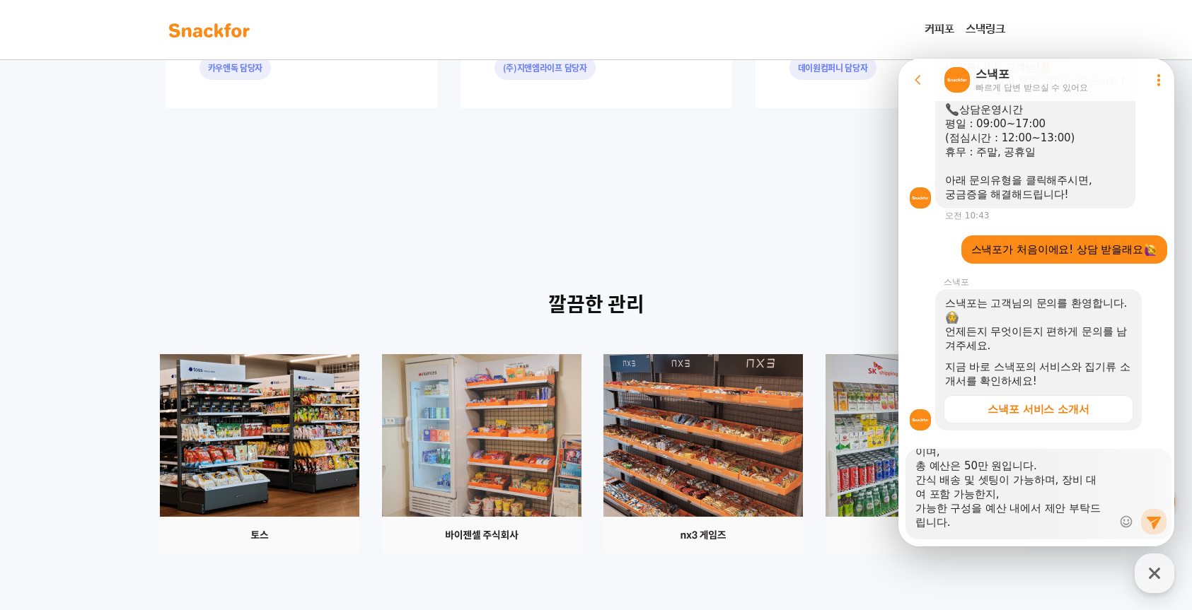
scroll to position [290, 0]
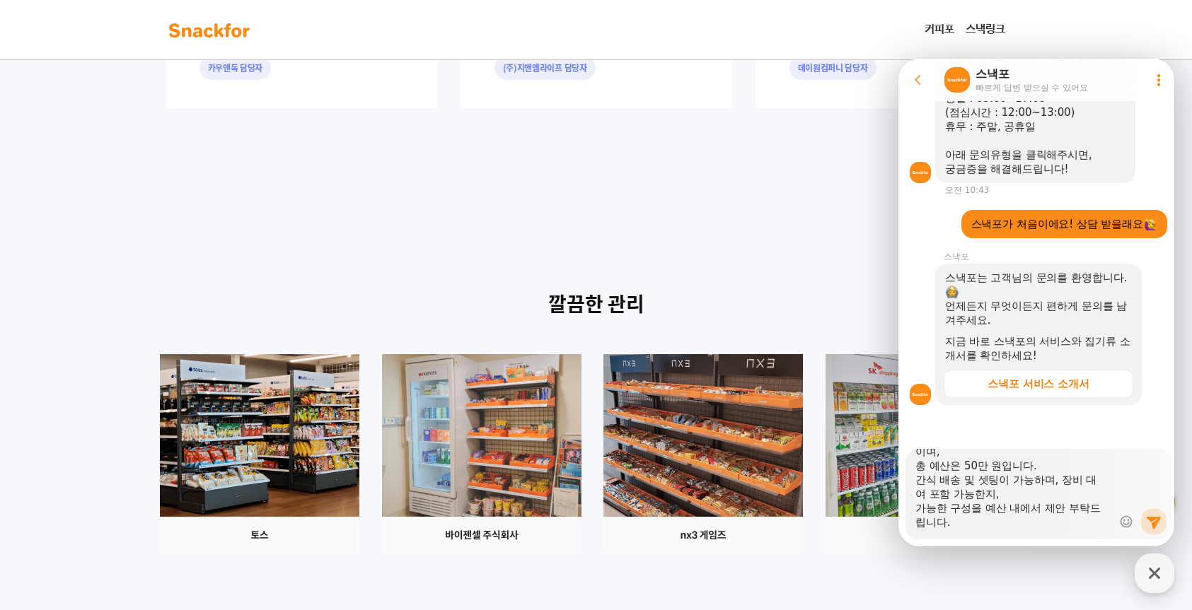
drag, startPoint x: 964, startPoint y: 468, endPoint x: 998, endPoint y: 529, distance: 69.6
click at [998, 529] on textarea "안녕하세요, [GEOGRAPHIC_DATA]에서 160명이 참가하는 교육(세미나) 행사를 준비 중이며, 총 예산은 50만 원입니다. 간식 배송…" at bounding box center [1013, 489] width 197 height 81
click at [1020, 529] on textarea "안녕하세요, [GEOGRAPHIC_DATA]에서 160명이 참가하는 교육(세미나) 행사를 준비 중이며, 총 예산은 50만 원입니다. 간식 배송…" at bounding box center [1013, 489] width 197 height 81
type textarea "x"
click at [1020, 529] on textarea "안녕하세요, [GEOGRAPHIC_DATA]에서 160명이 참가하는 교육(세미나) 행사를 준비 중이며, 총 예산은 50만 원입니다. 간식 배송…" at bounding box center [1013, 489] width 197 height 81
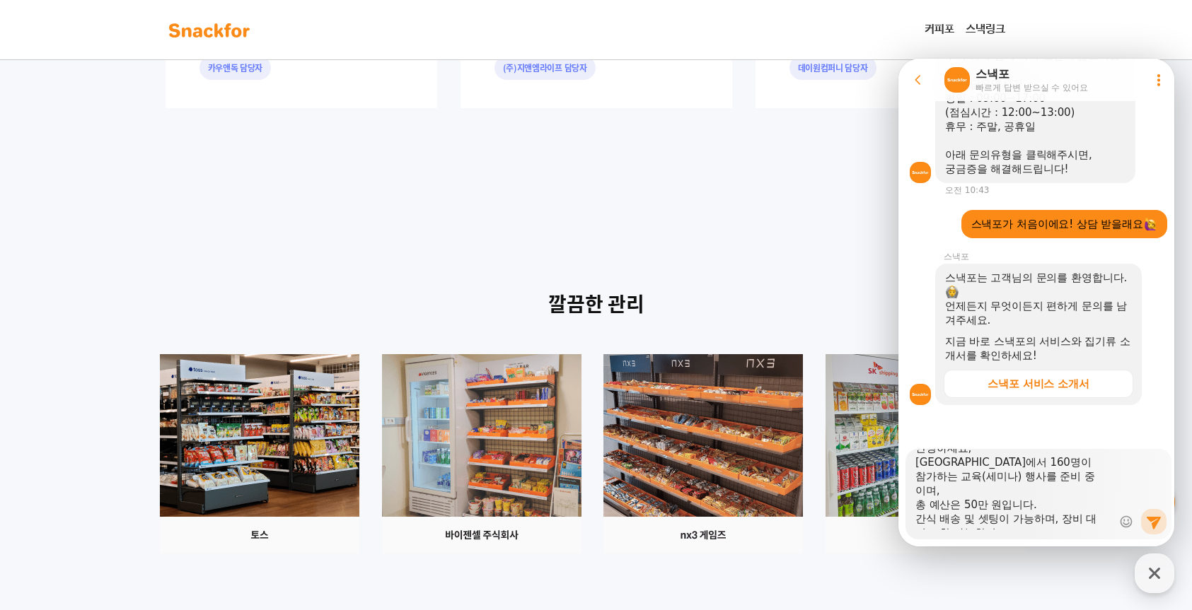
scroll to position [0, 0]
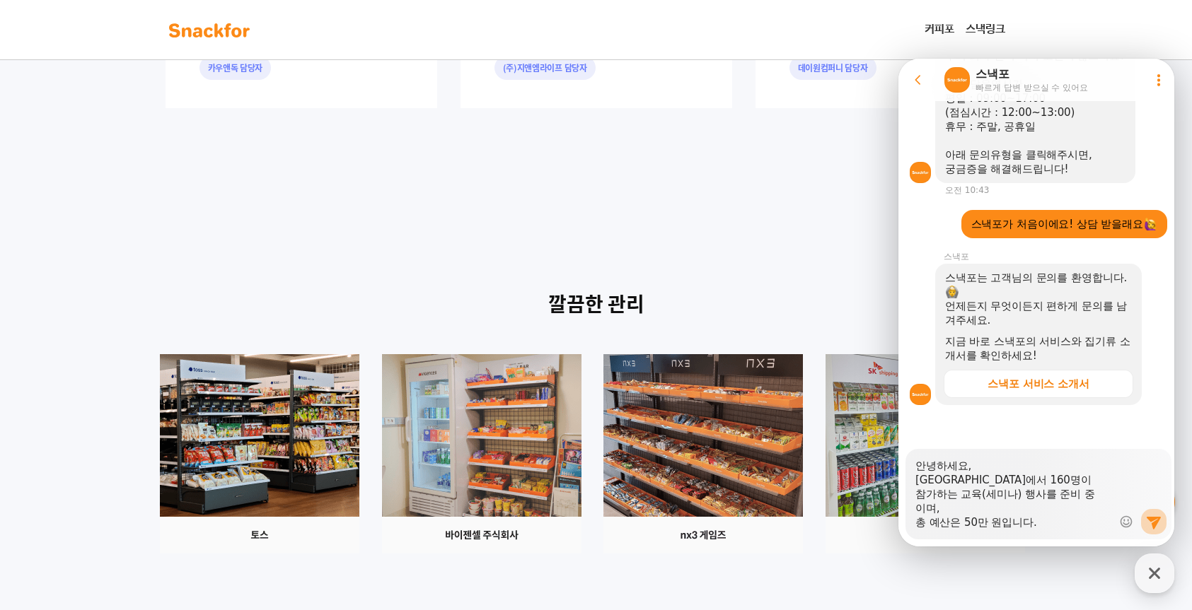
type textarea "안녕하세요, [GEOGRAPHIC_DATA]에서 160명이 참가하는 교육(세미나) 행사를 준비 중이며, 총 예산은 50만 원입니다. 간식 배송…"
click at [1149, 525] on icon at bounding box center [1153, 523] width 14 height 13
type textarea "x"
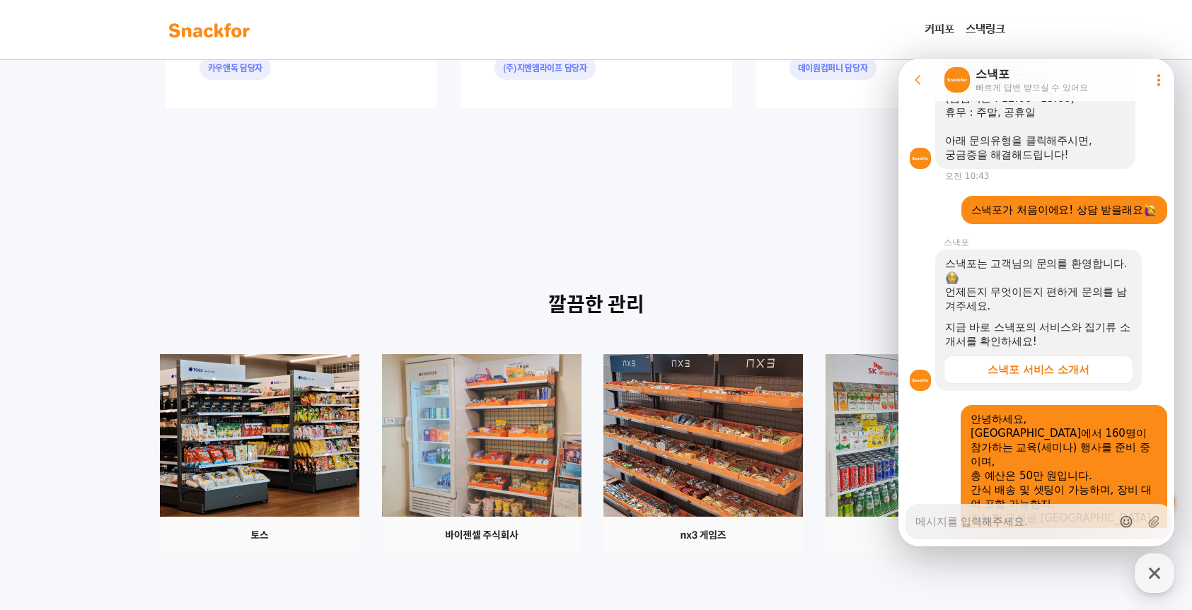
scroll to position [390, 0]
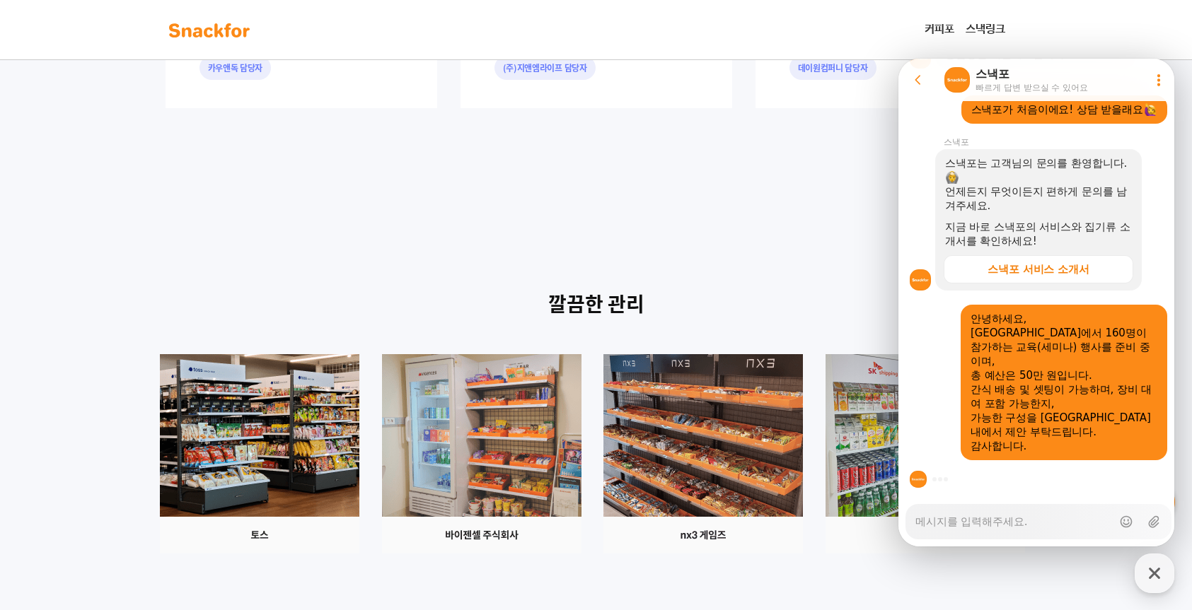
type textarea "x"
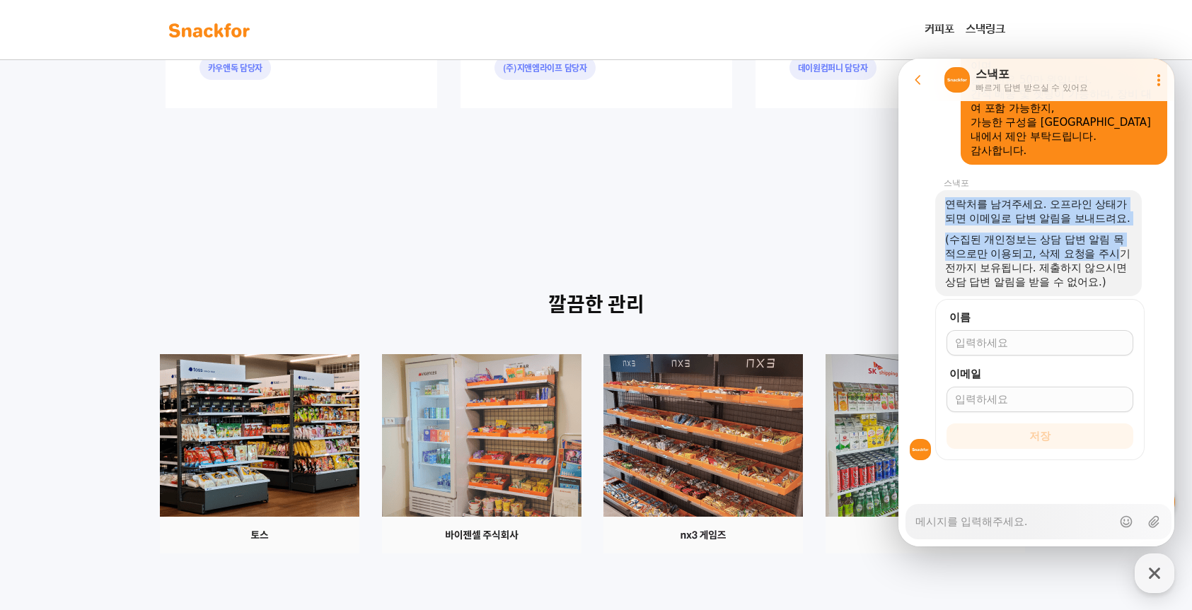
drag, startPoint x: 947, startPoint y: 180, endPoint x: 1127, endPoint y: 243, distance: 191.2
click at [1127, 243] on div "연락처를 남겨주세요. 오프라인 상태가 되면 이메일로 답변 알림을 보내드려요. (수집된 개인정보는 상담 답변 알림 목적으로만 이용되고, 삭제 요…" at bounding box center [1038, 243] width 206 height 106
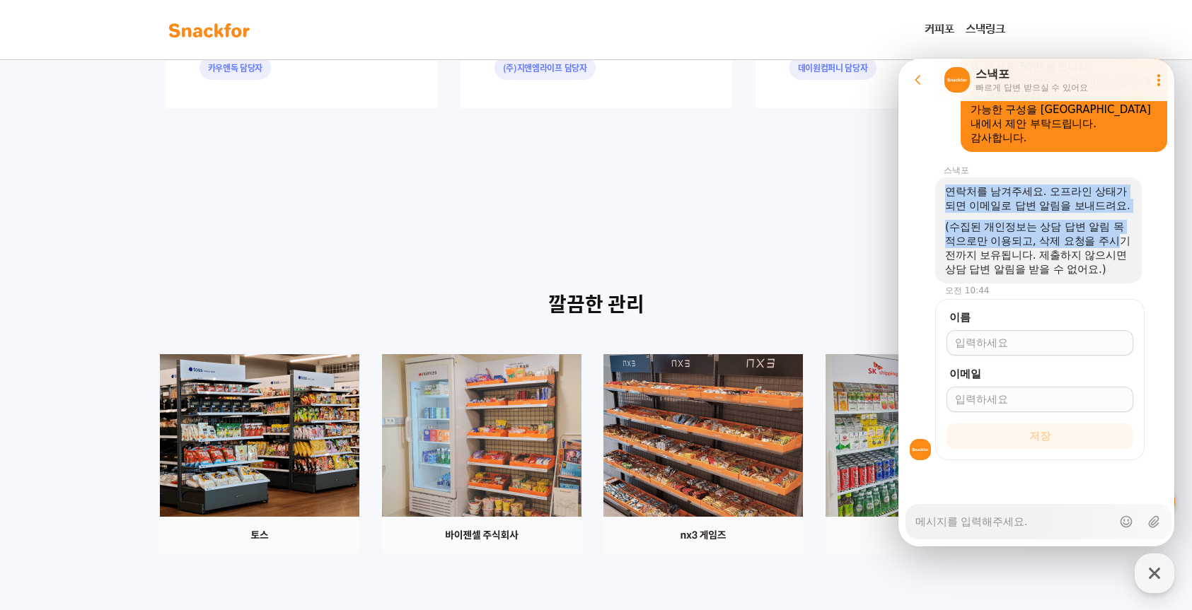
scroll to position [727, 0]
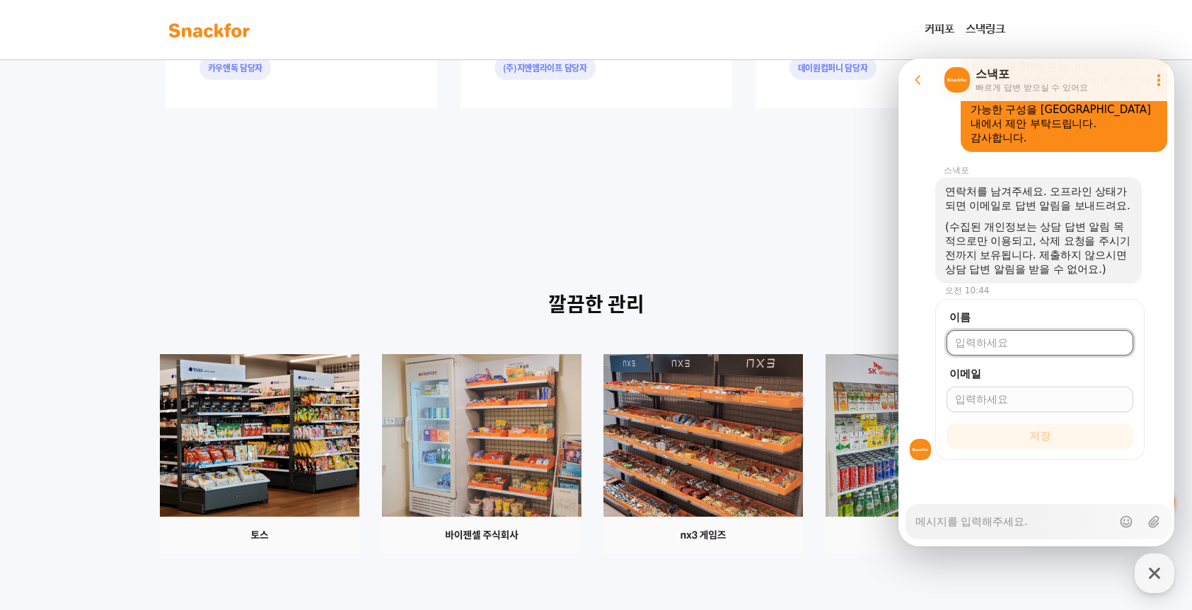
click at [1008, 343] on input "이름" at bounding box center [1040, 343] width 170 height 14
type input "[PERSON_NAME]"
click at [1002, 396] on input "이메일" at bounding box center [1040, 399] width 170 height 14
type input "ㄴ"
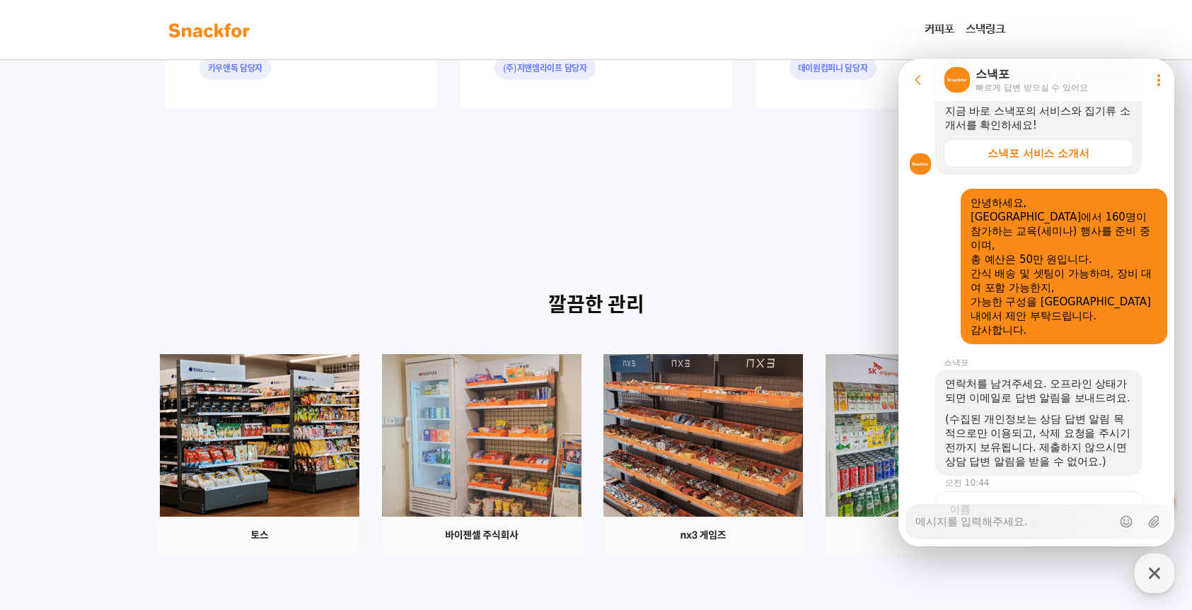
scroll to position [444, 0]
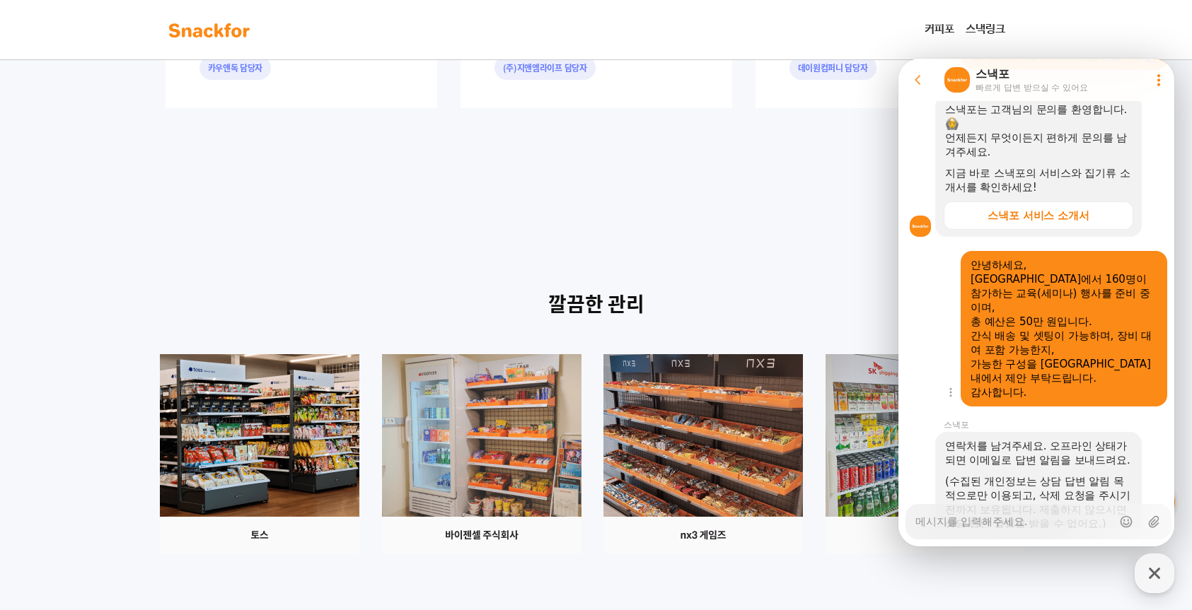
type input "[EMAIL_ADDRESS][DOMAIN_NAME]"
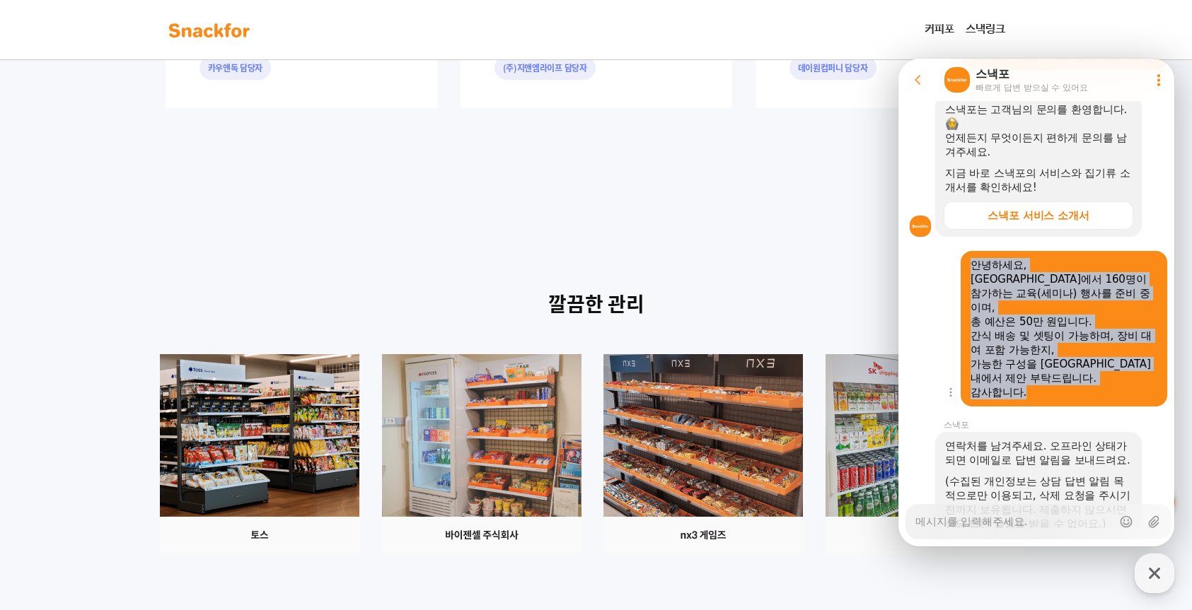
drag, startPoint x: 968, startPoint y: 279, endPoint x: 1131, endPoint y: 394, distance: 199.5
click at [1131, 394] on div "안녕하세요, [GEOGRAPHIC_DATA]에서 160명이 참가하는 교육(세미나) 행사를 준비 중이며, 총 예산은 50만 원입니다. 간식 배송…" at bounding box center [1063, 329] width 206 height 156
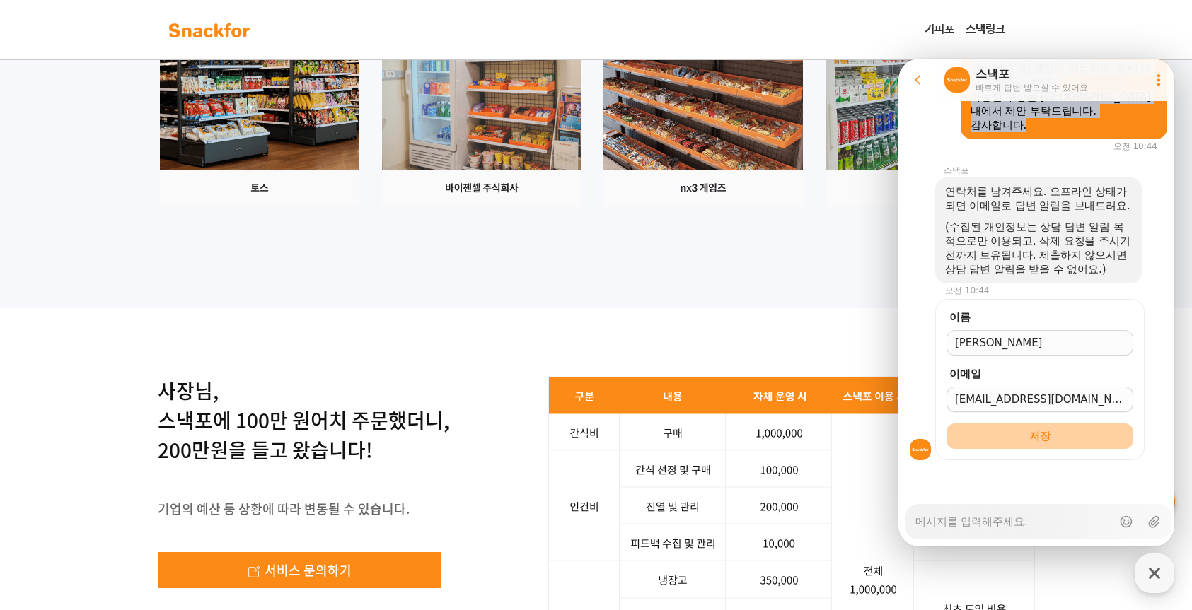
scroll to position [1839, 0]
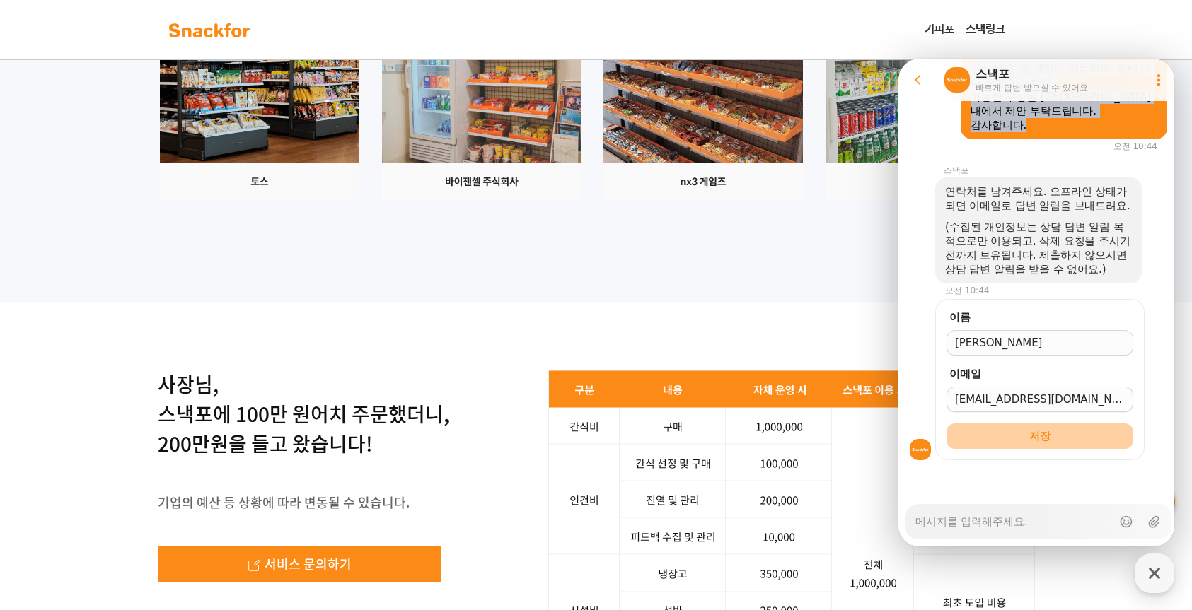
click at [1046, 438] on span "저장" at bounding box center [1039, 436] width 21 height 14
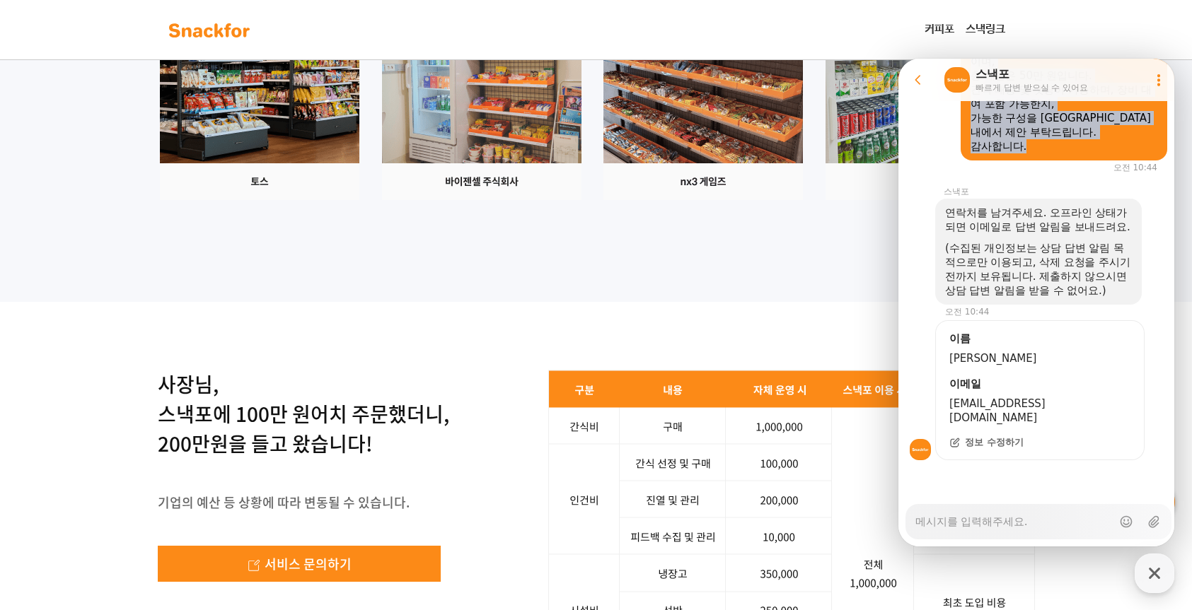
scroll to position [704, 0]
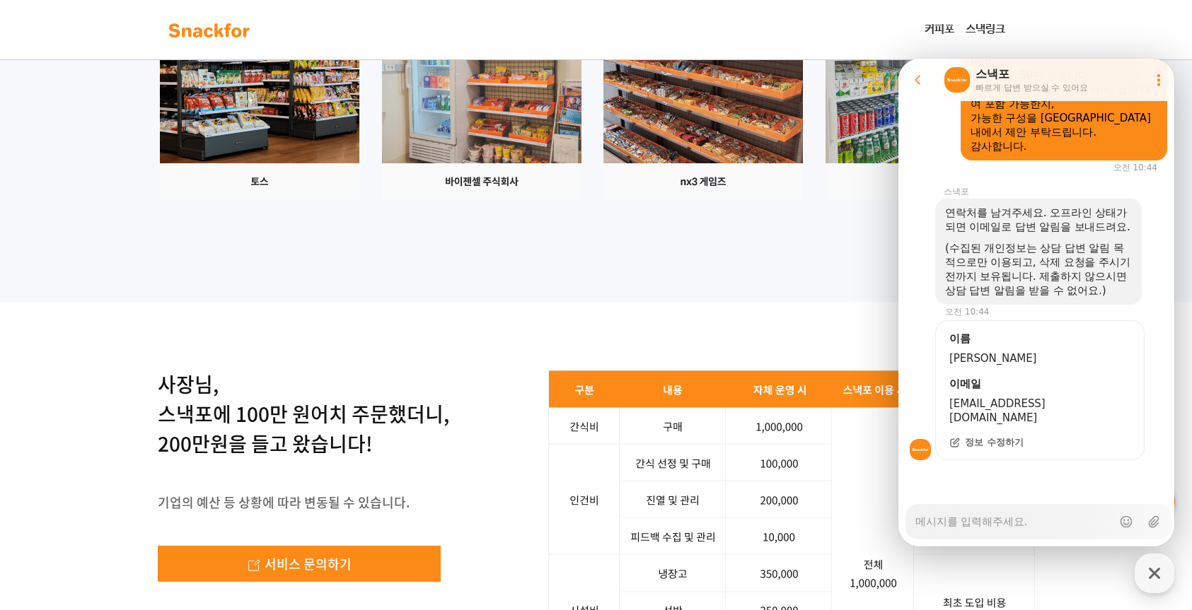
click at [1023, 482] on div at bounding box center [1038, 479] width 280 height 38
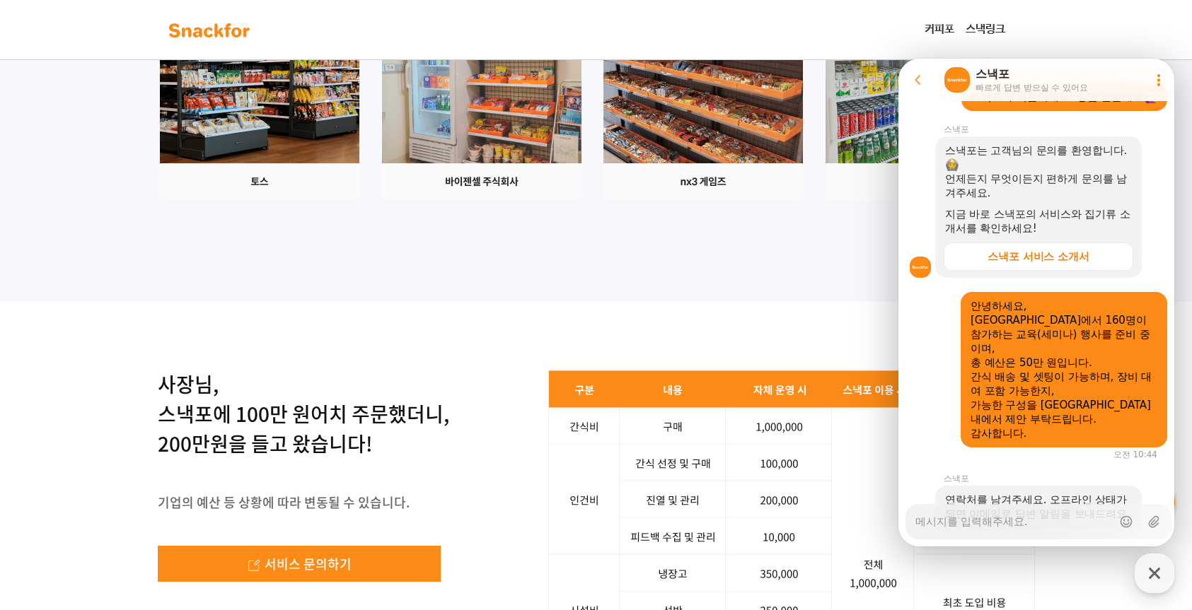
scroll to position [424, 0]
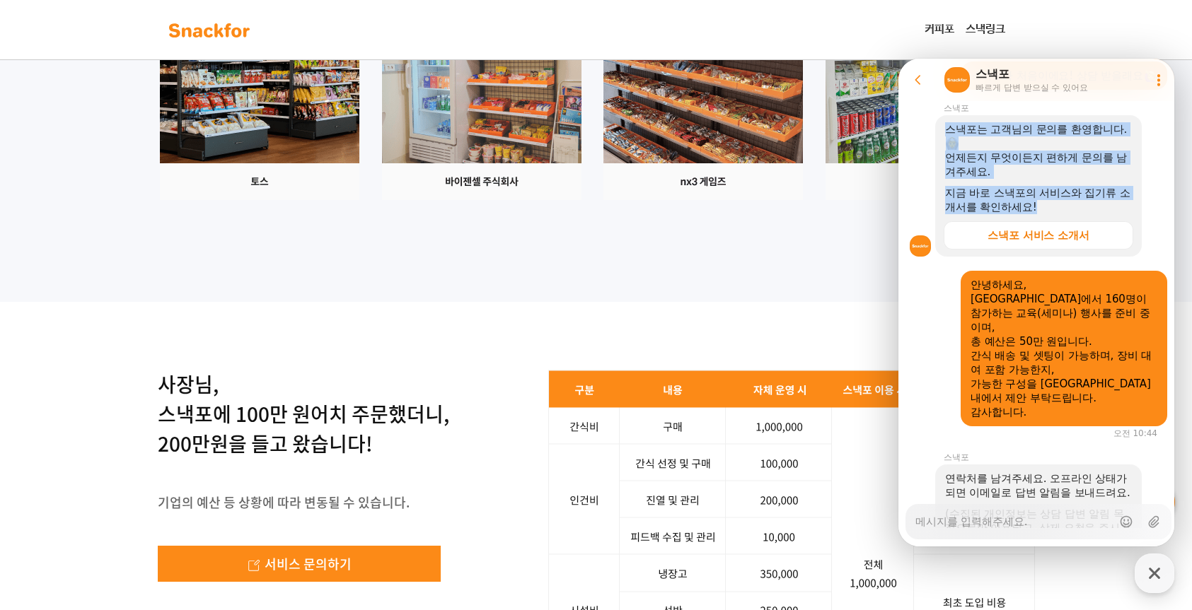
drag, startPoint x: 948, startPoint y: 146, endPoint x: 1107, endPoint y: 222, distance: 177.1
click at [1107, 214] on div "스낵포는 고객님의 문의를 환영합니다. 언제든지 무엇이든지 편하게 문의를 남겨주세요. 지금 바로 스낵포의 서비스와 집기류 소개서를 확인하세요!" at bounding box center [1038, 168] width 187 height 92
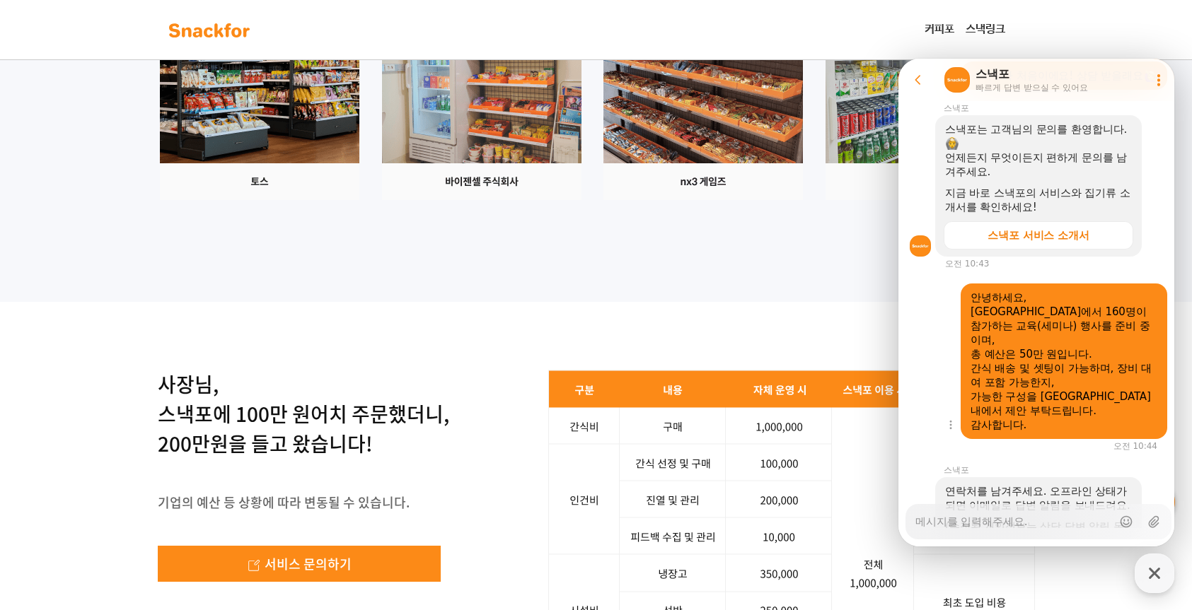
click at [935, 376] on div "Show context menu 안녕하세요, [GEOGRAPHIC_DATA]에서 160명이 참가하는 교육(세미나) 행사를 준비 중이며, 총 예…" at bounding box center [1038, 362] width 280 height 156
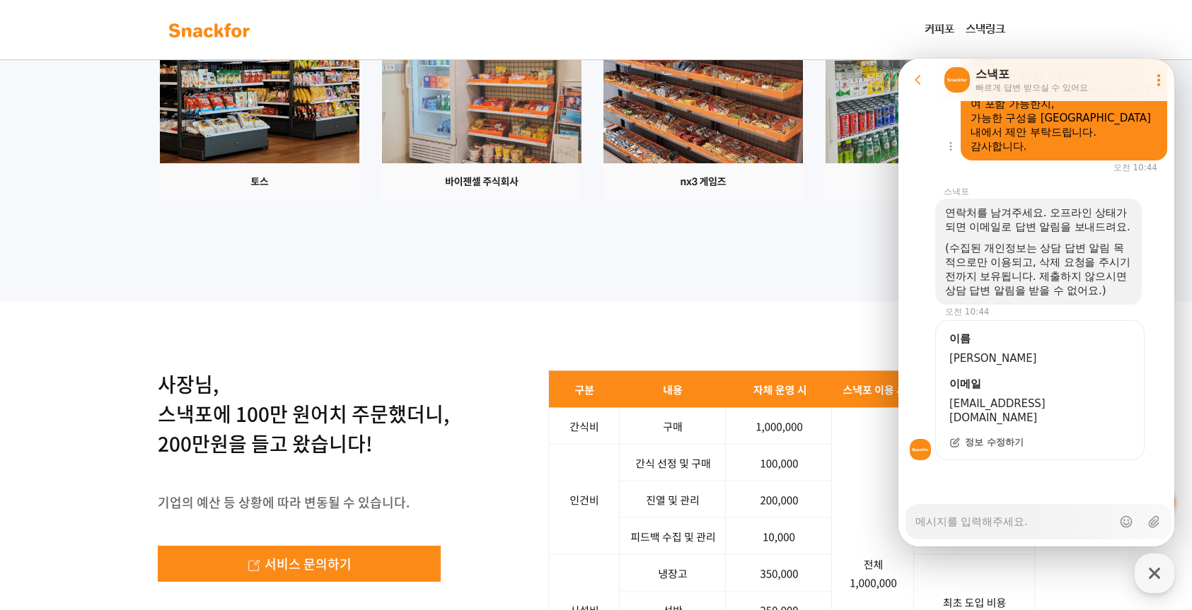
scroll to position [717, 0]
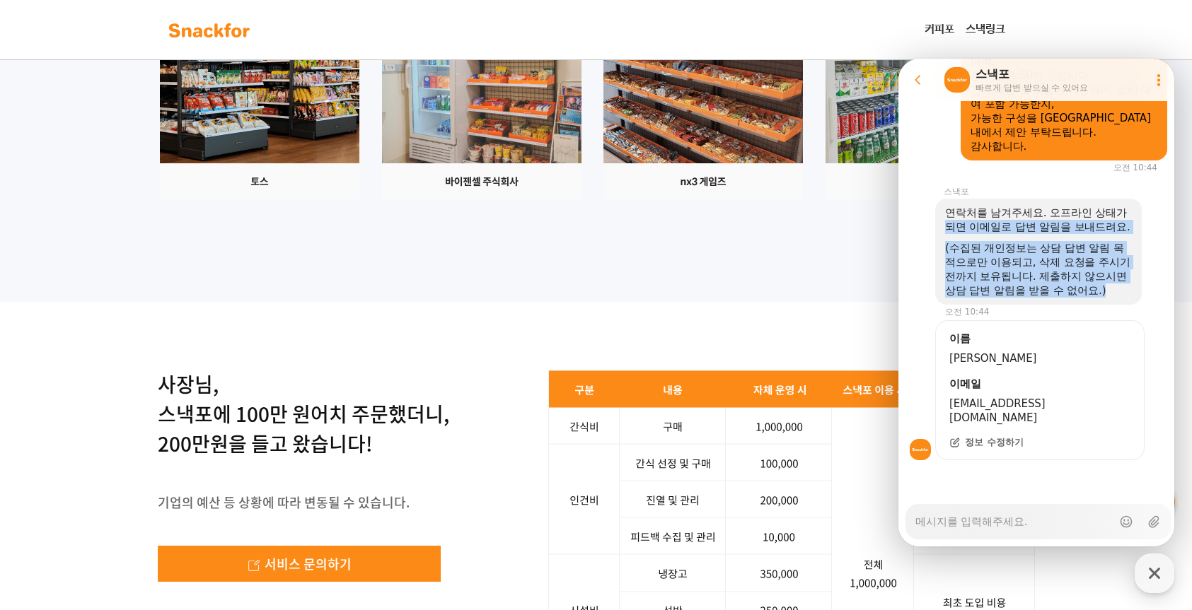
drag, startPoint x: 948, startPoint y: 214, endPoint x: 1110, endPoint y: 305, distance: 185.2
click at [1110, 298] on div "연락처를 남겨주세요. 오프라인 상태가 되면 이메일로 답변 알림을 보내드려요. (수집된 개인정보는 상담 답변 알림 목적으로만 이용되고, 삭제 요…" at bounding box center [1038, 252] width 187 height 92
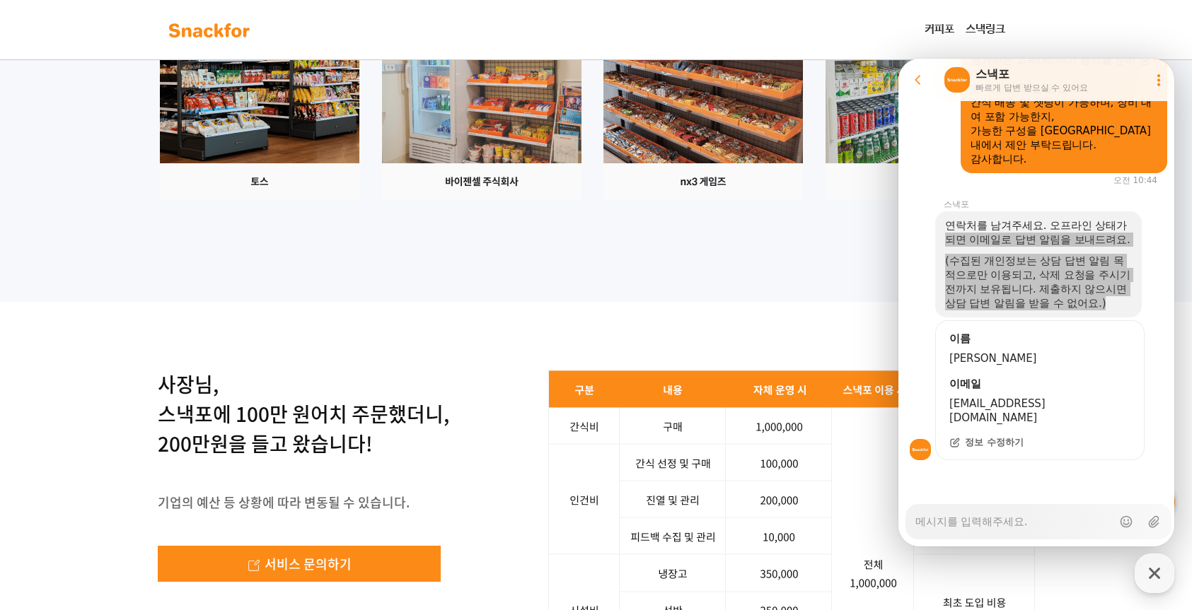
click at [769, 525] on div "사장님, 스낵포에 100만 원어치 주문했더니, 200만원을 들고 왔습니다! 기업의 예산 등 상황에 따라 변동될 수 있습니다. 서비스 문의하기 …" at bounding box center [596, 555] width 1192 height 506
click at [877, 591] on img at bounding box center [791, 555] width 487 height 370
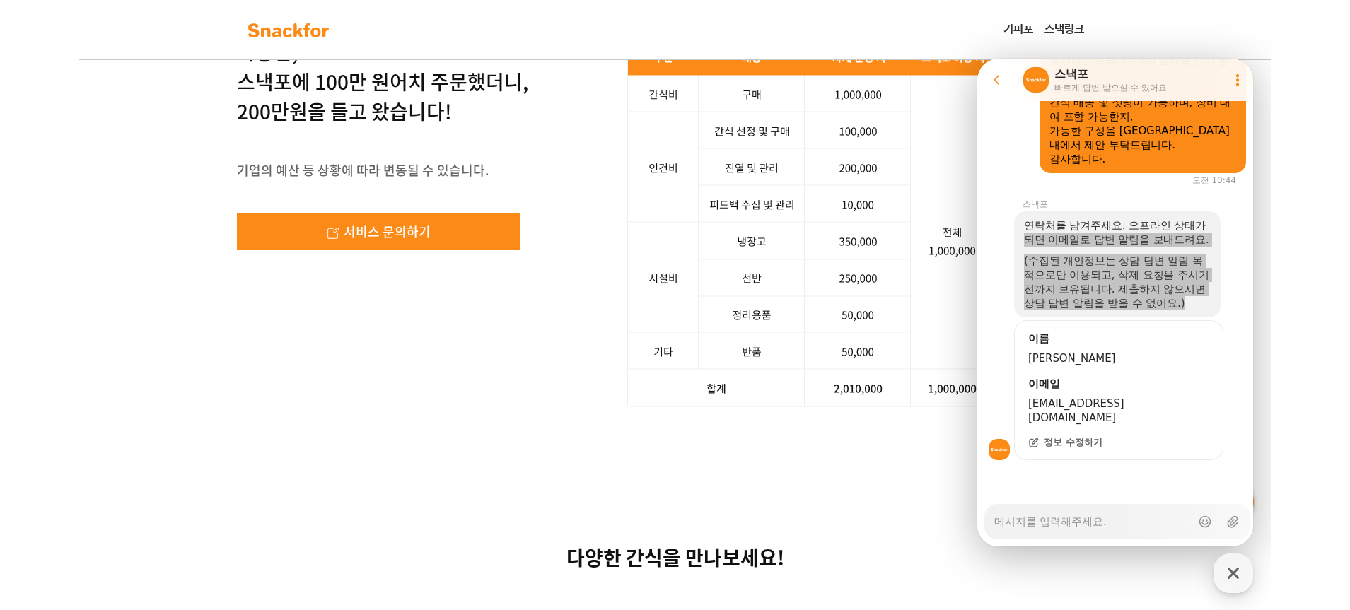
scroll to position [2263, 0]
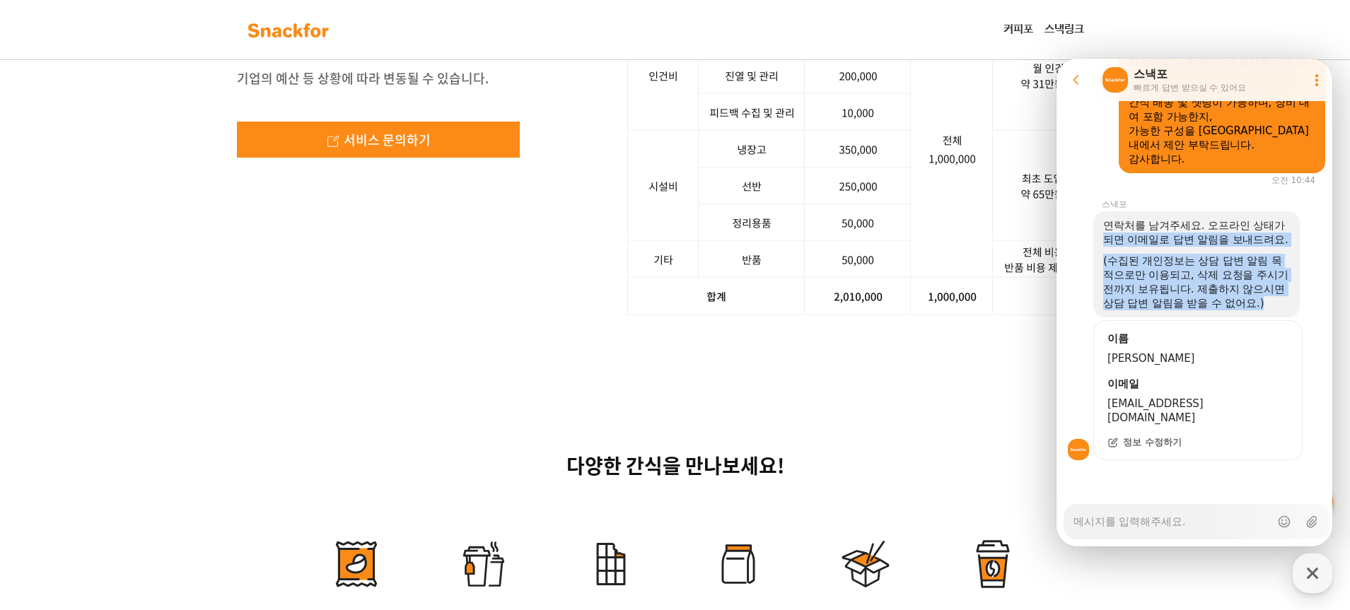
click at [1073, 81] on icon at bounding box center [1076, 80] width 14 height 14
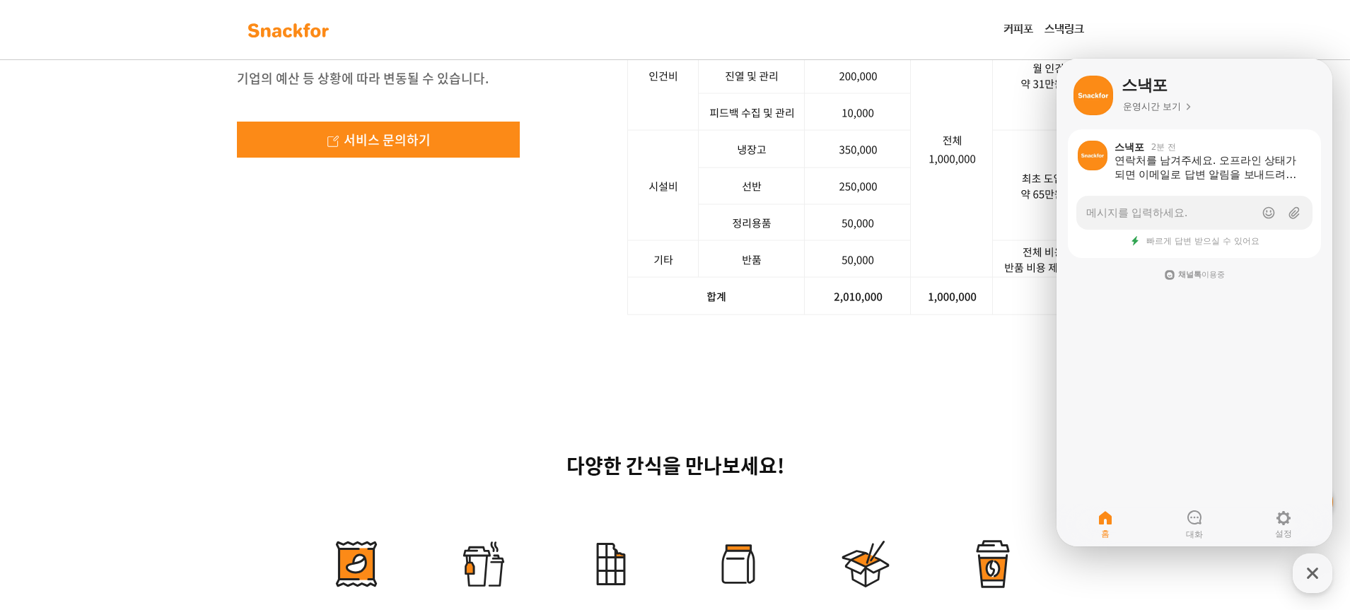
click at [1191, 313] on div "스낵포 운영시간 보기 스낵포 2분 전 연락처를 남겨주세요. 오프라인 상태가 되면 이메일로 답변 알림을 보내드려요. (수집된 개인정보는 상담 답…" at bounding box center [1194, 303] width 276 height 488
click at [1191, 576] on icon "button" at bounding box center [1312, 573] width 25 height 25
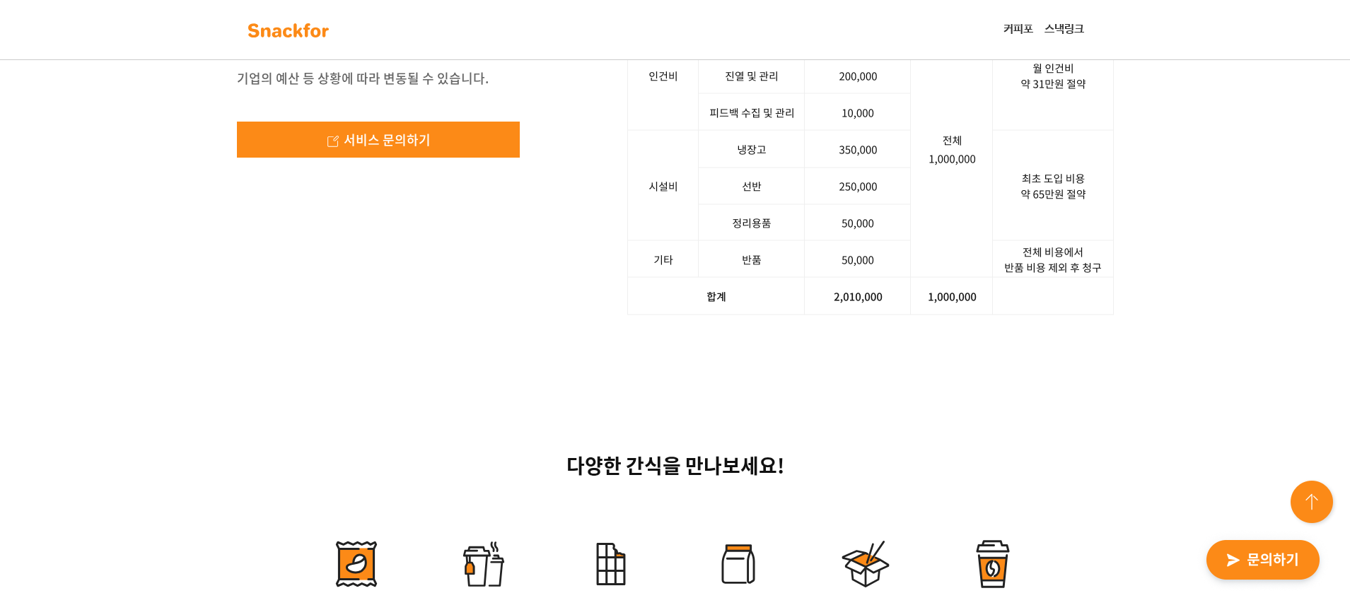
click at [1158, 383] on div "사장님, 스낵포에 100만 원어치 주문했더니, 200만원을 들고 왔습니다! 기업의 예산 등 상황에 따라 변동될 수 있습니다. 서비스 문의하기 …" at bounding box center [675, 131] width 1350 height 506
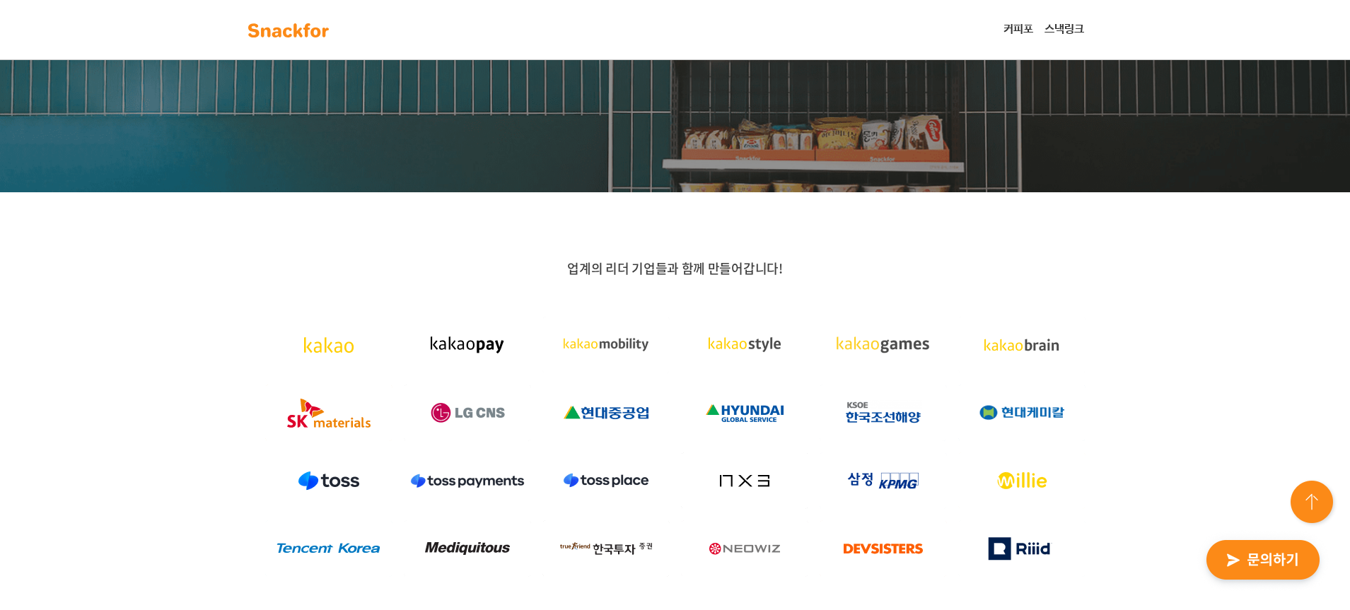
scroll to position [0, 0]
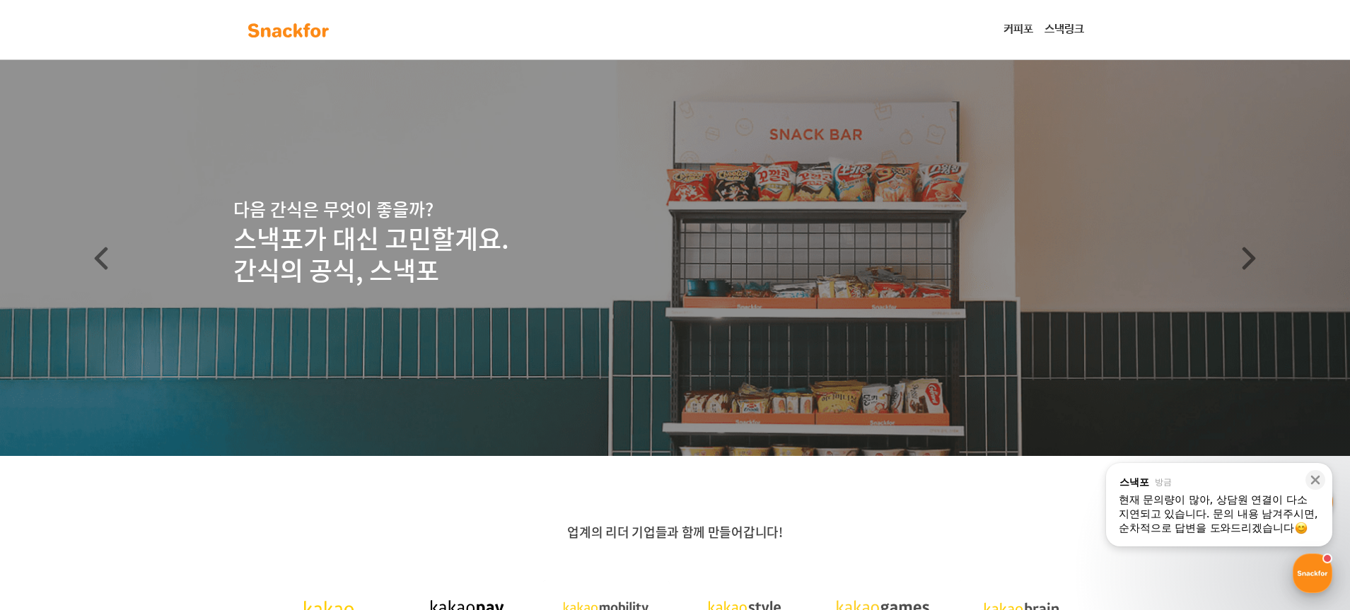
click at [1191, 558] on div "button" at bounding box center [1313, 574] width 40 height 40
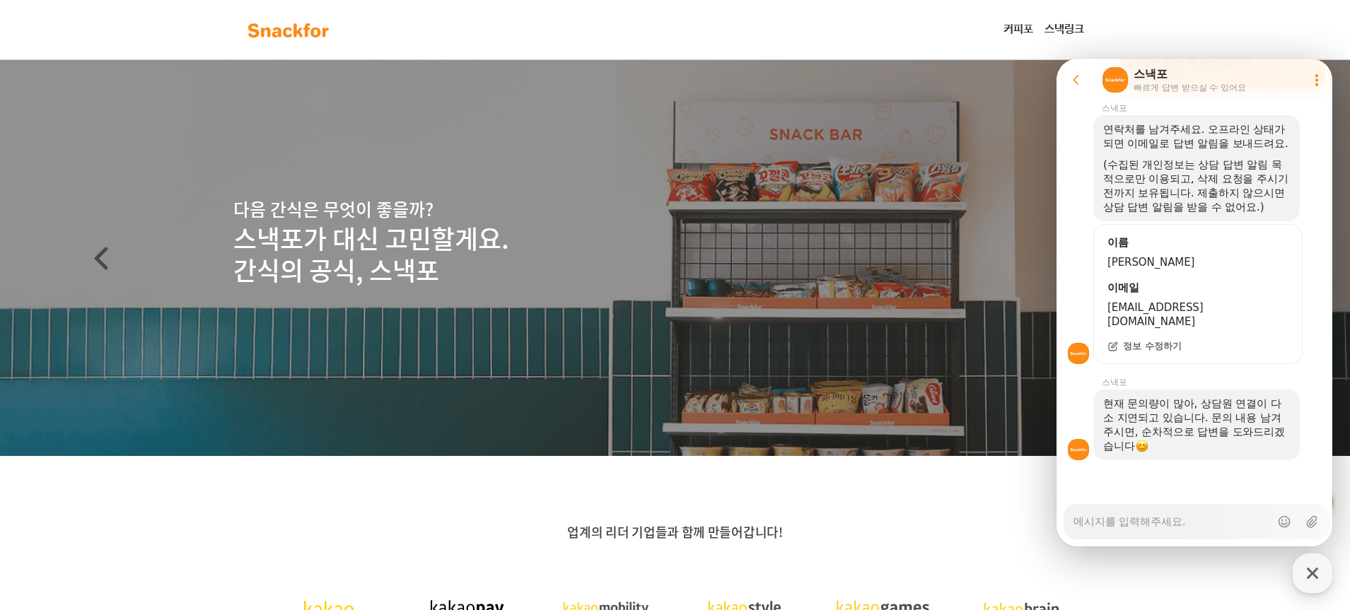
click at [1191, 493] on div at bounding box center [1196, 479] width 280 height 38
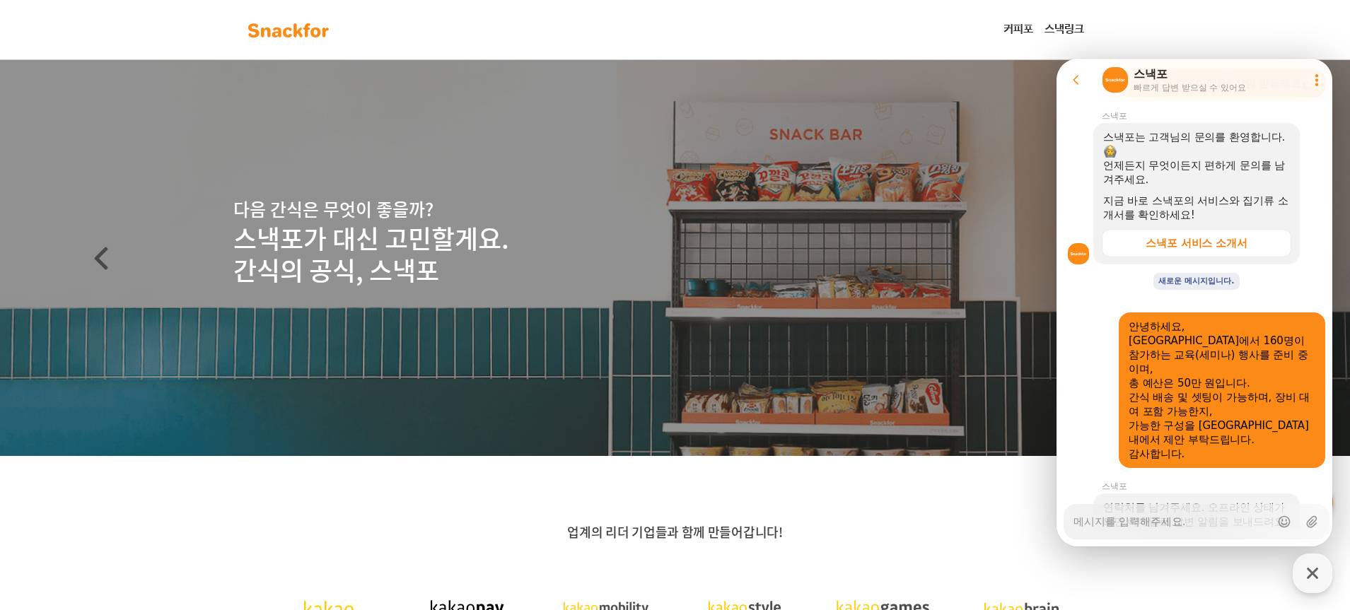
scroll to position [372, 0]
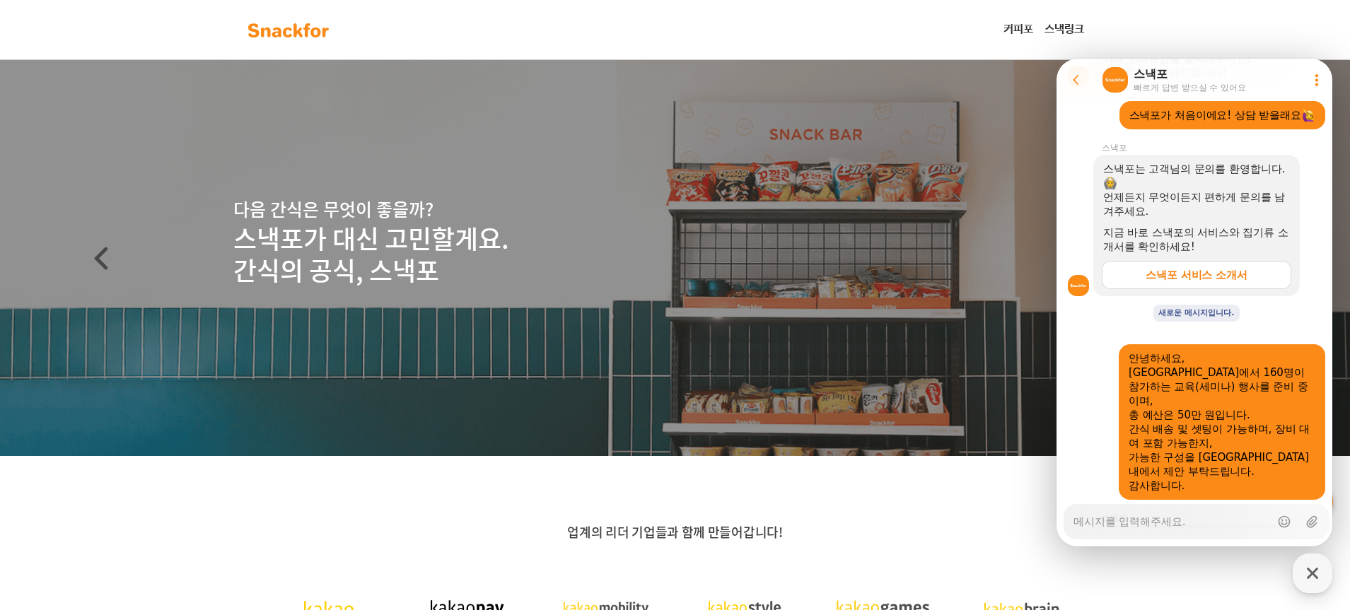
click at [1191, 282] on div "스낵포 서비스 소개서" at bounding box center [1197, 275] width 102 height 14
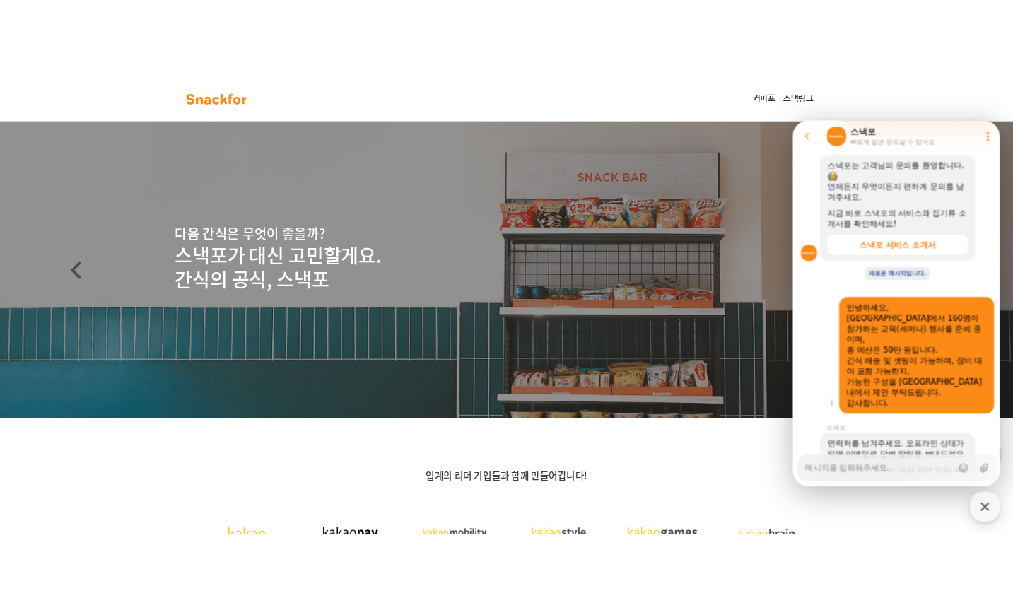
scroll to position [443, 0]
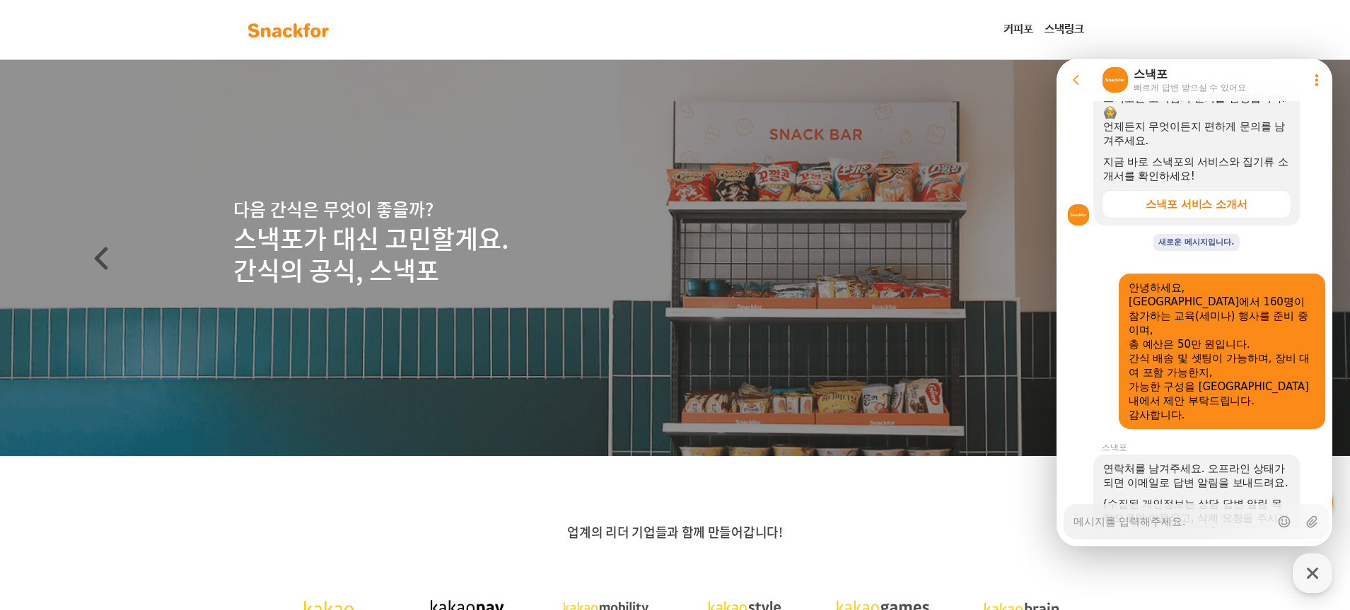
drag, startPoint x: 865, startPoint y: 45, endPoint x: 999, endPoint y: 11, distance: 137.9
click at [866, 45] on nav "커피포 스낵링크" at bounding box center [675, 30] width 1350 height 60
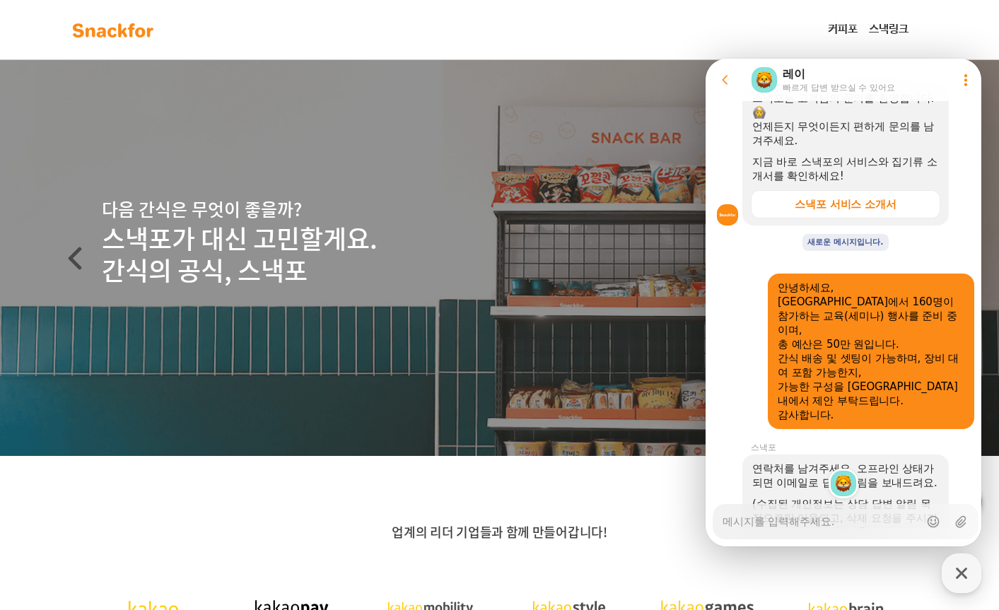
click at [184, 127] on header "다음 간식은 무엇이 좋을까? 스낵포가 대신 고민할게요. 간식의 공식, 스낵포" at bounding box center [499, 258] width 999 height 396
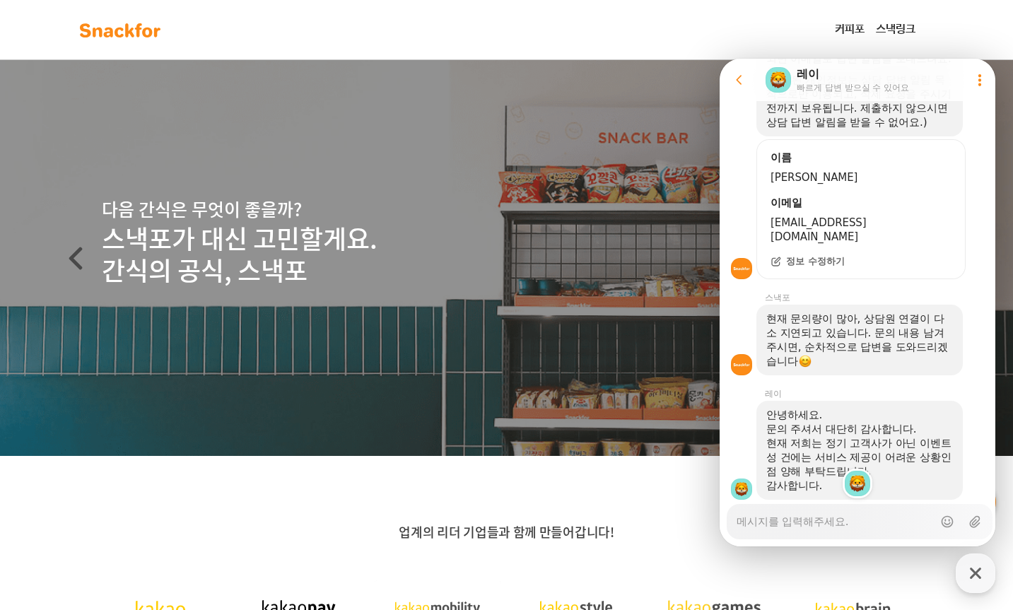
scroll to position [921, 0]
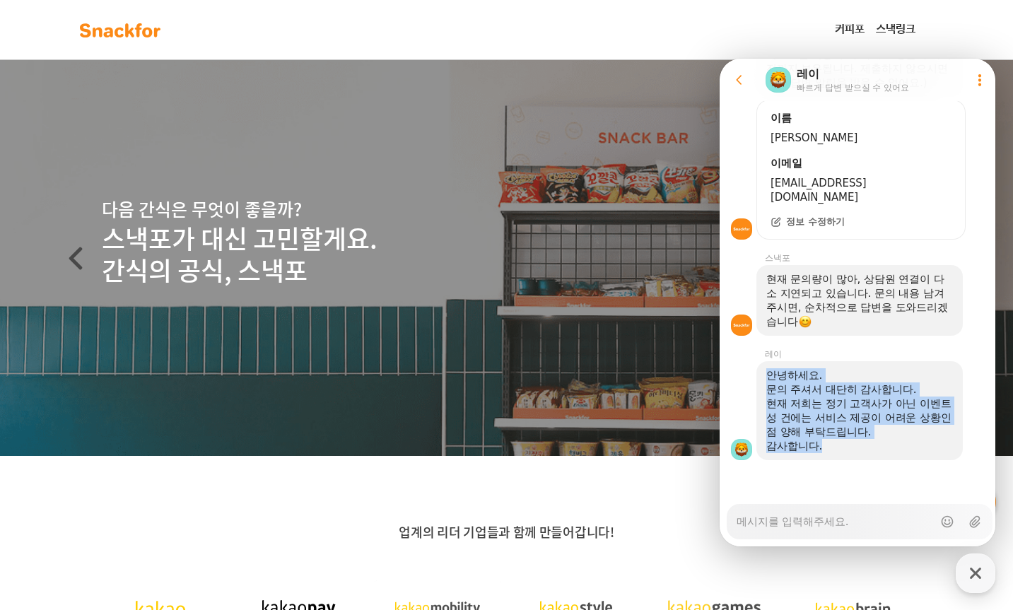
drag, startPoint x: 825, startPoint y: 448, endPoint x: 769, endPoint y: 370, distance: 95.9
click at [769, 370] on div "안녕하세요. 문의 주셔서 대단히 감사합니다. 현재 저희는 정기 고객사가 아닌 이벤트 성 건에는 서비스 제공이 어려운 상황인 점 양해 부탁드립니…" at bounding box center [860, 410] width 187 height 85
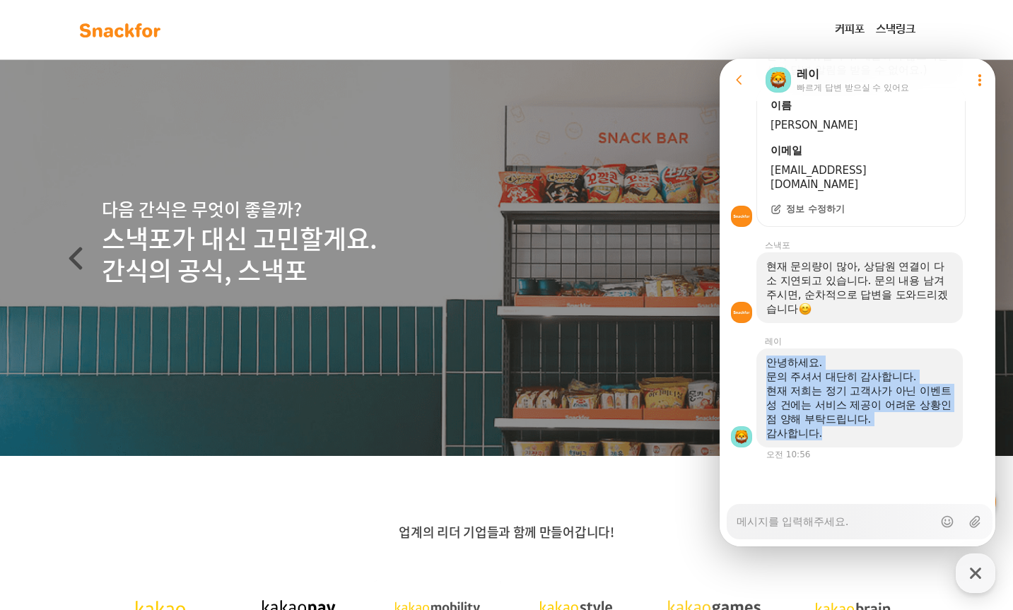
click at [858, 374] on div "문의 주셔서 대단히 감사합니다." at bounding box center [860, 377] width 187 height 14
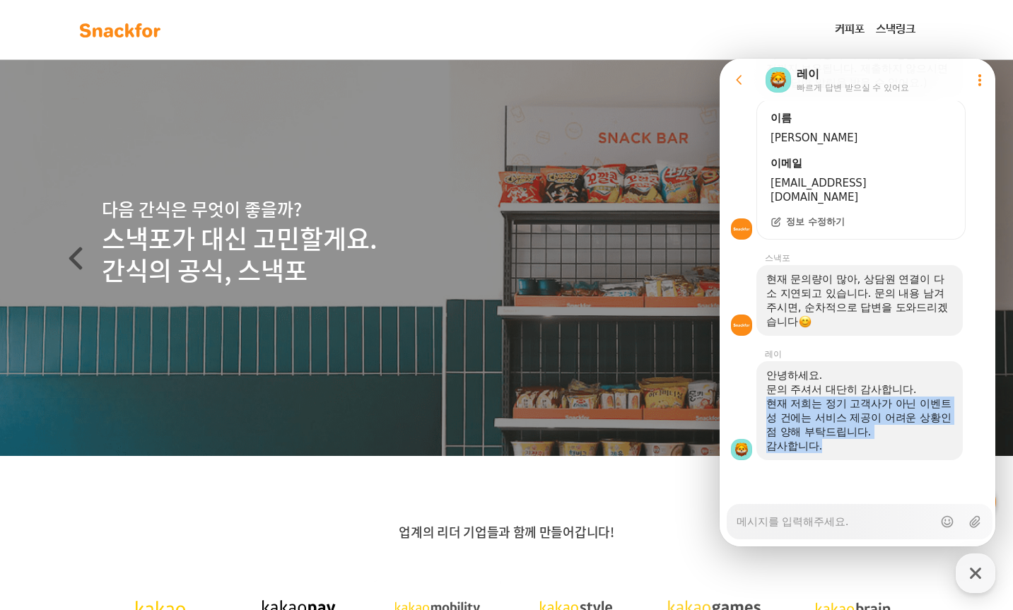
drag, startPoint x: 767, startPoint y: 406, endPoint x: 945, endPoint y: 449, distance: 182.7
click at [945, 449] on div "안녕하세요. 문의 주셔서 대단히 감사합니다. 현재 저희는 정기 고객사가 아닌 이벤트 성 건에는 서비스 제공이 어려운 상황인 점 양해 부탁드립니…" at bounding box center [860, 410] width 187 height 85
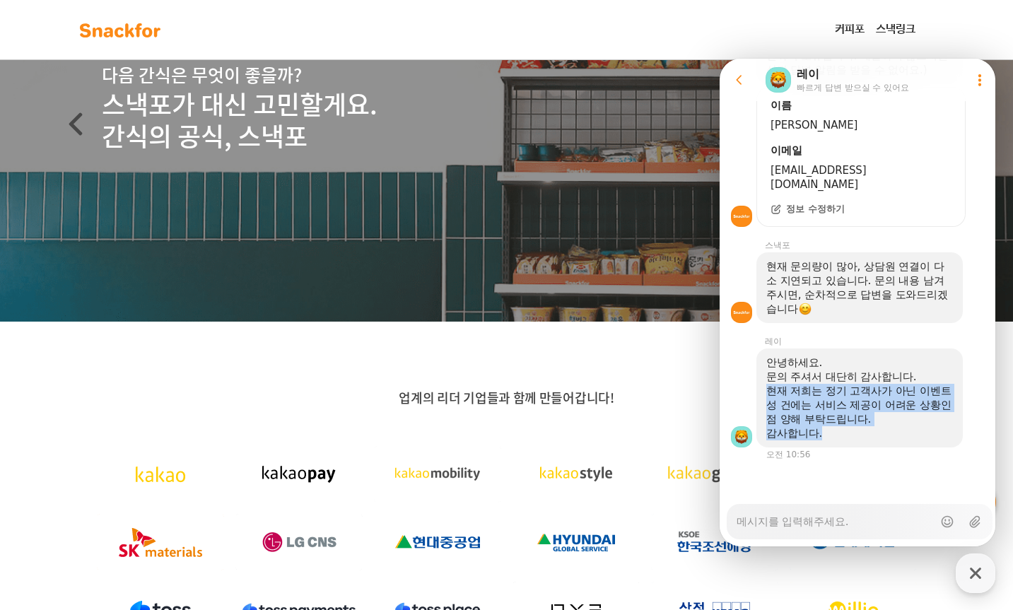
scroll to position [141, 0]
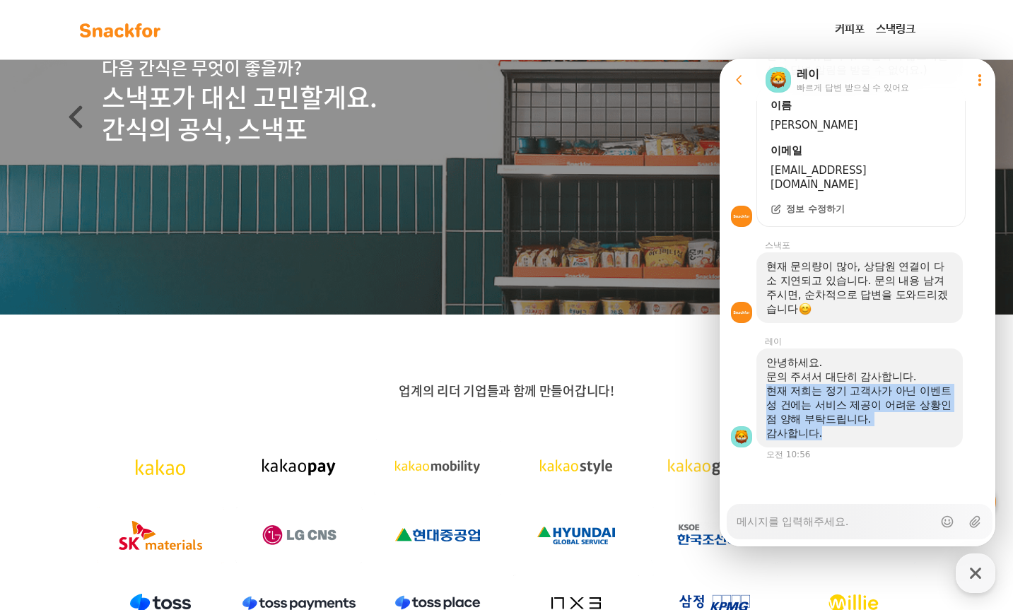
click at [825, 438] on div "감사합니다." at bounding box center [860, 433] width 187 height 14
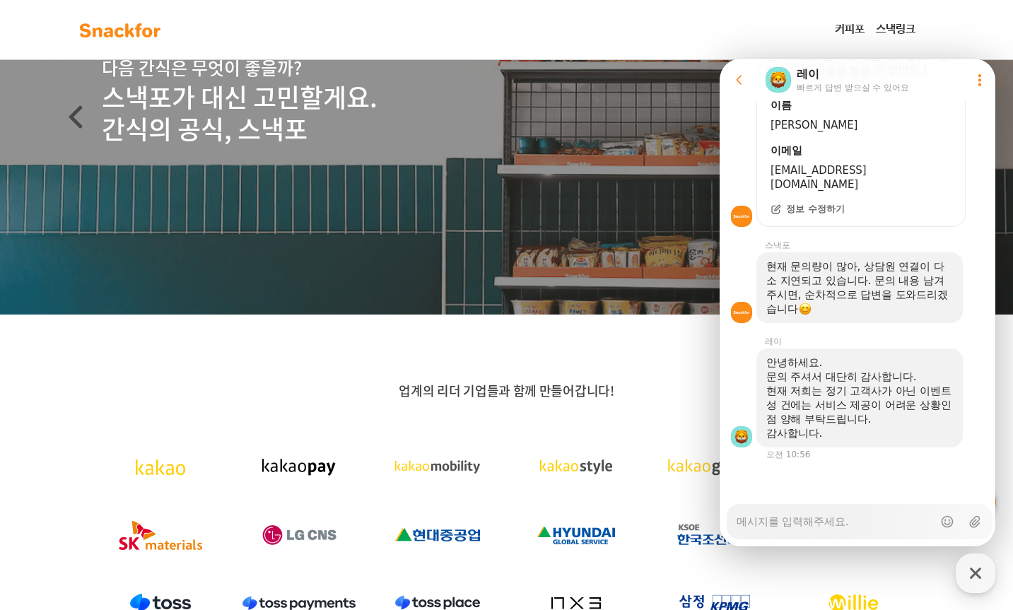
scroll to position [921, 0]
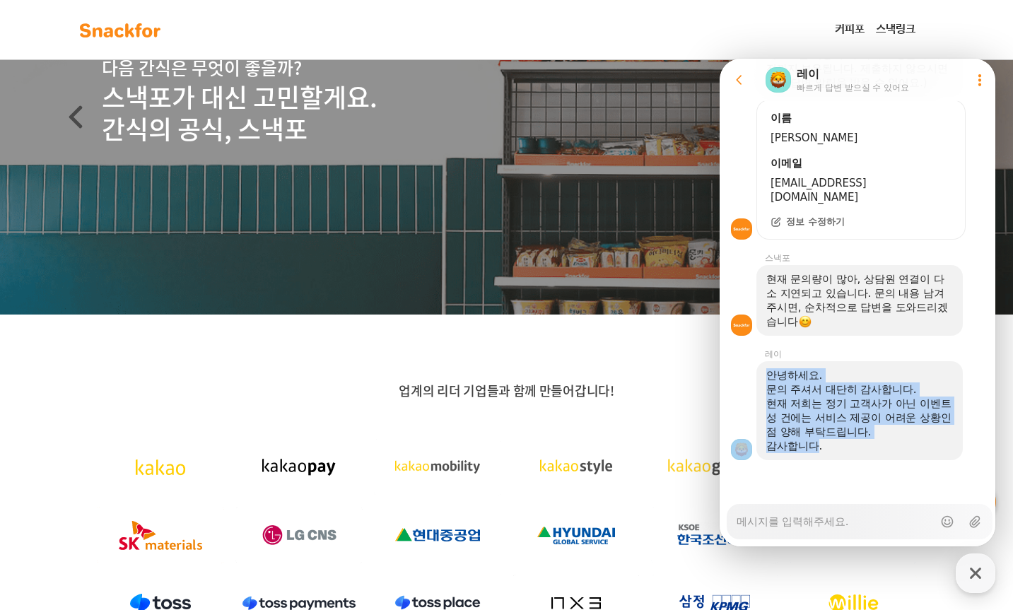
drag, startPoint x: 816, startPoint y: 460, endPoint x: 749, endPoint y: 364, distance: 116.7
click at [749, 364] on div "안녕하세요. 문의 주셔서 대단히 감사합니다. 현재 저희는 정기 고객사가 아닌 이벤트 성 건에는 서비스 제공이 어려운 상황인 점 양해 부탁드립니…" at bounding box center [860, 410] width 280 height 99
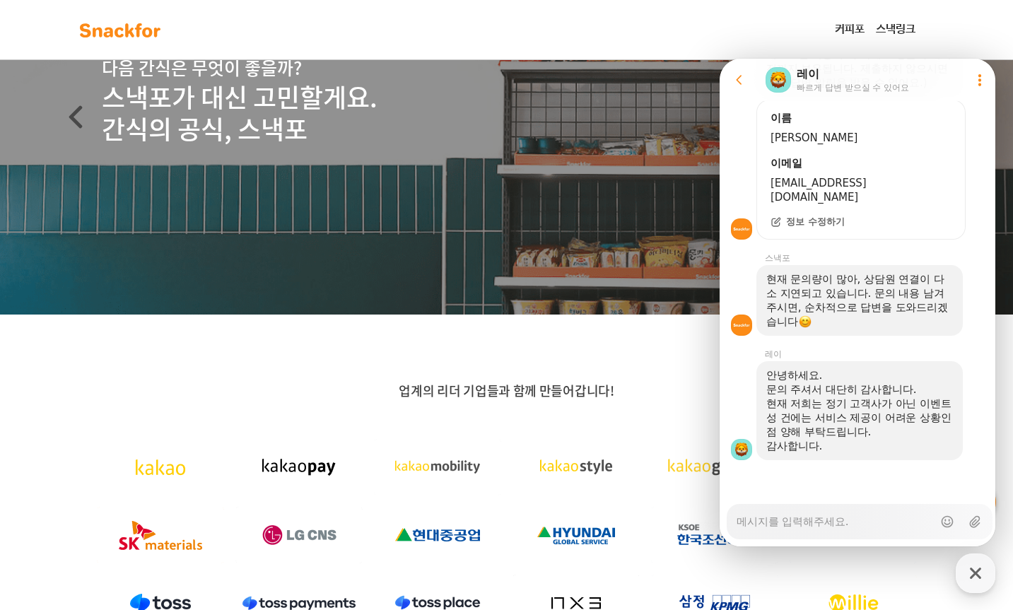
click at [911, 494] on div at bounding box center [860, 479] width 280 height 38
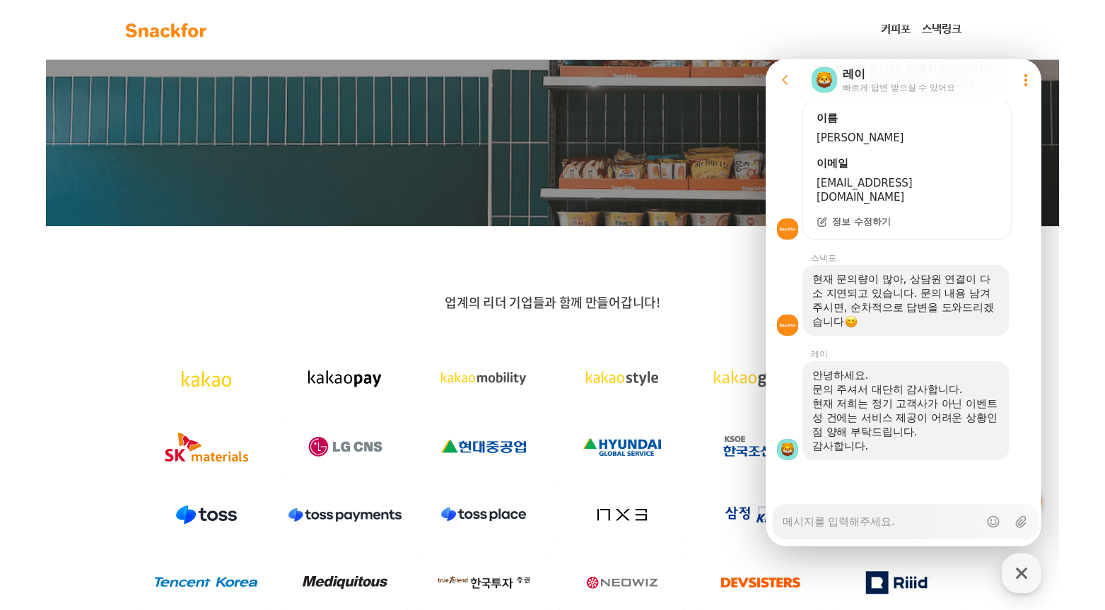
scroll to position [354, 0]
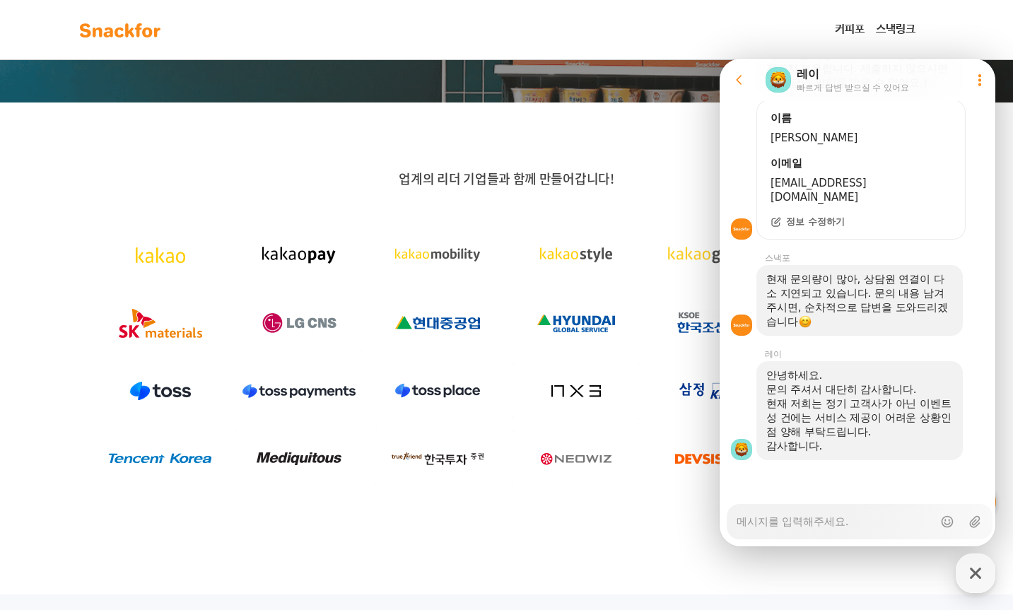
click at [978, 80] on icon at bounding box center [980, 80] width 14 height 14
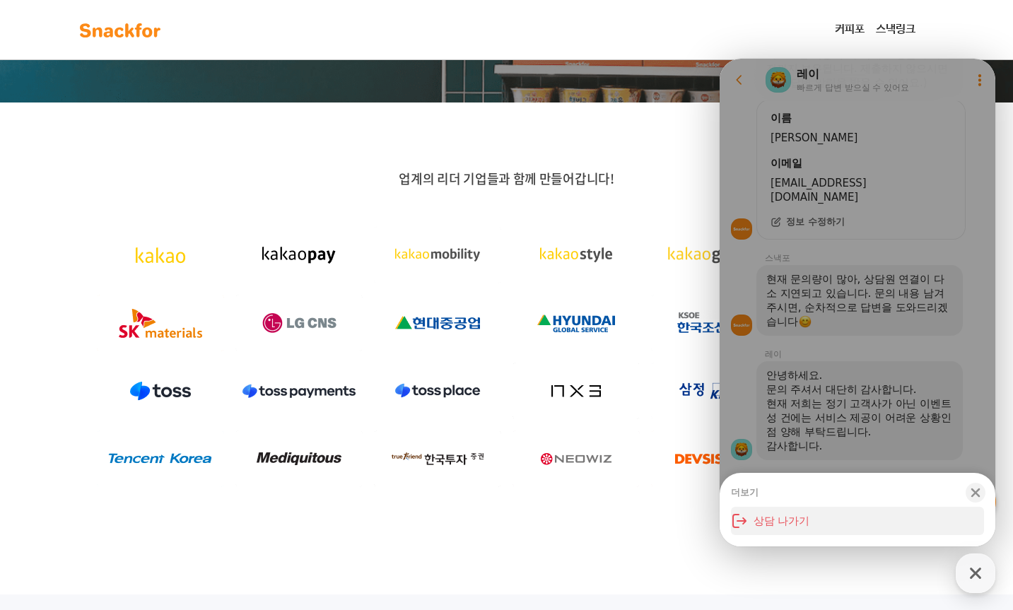
click at [784, 523] on button "상담 나가기" at bounding box center [857, 521] width 253 height 28
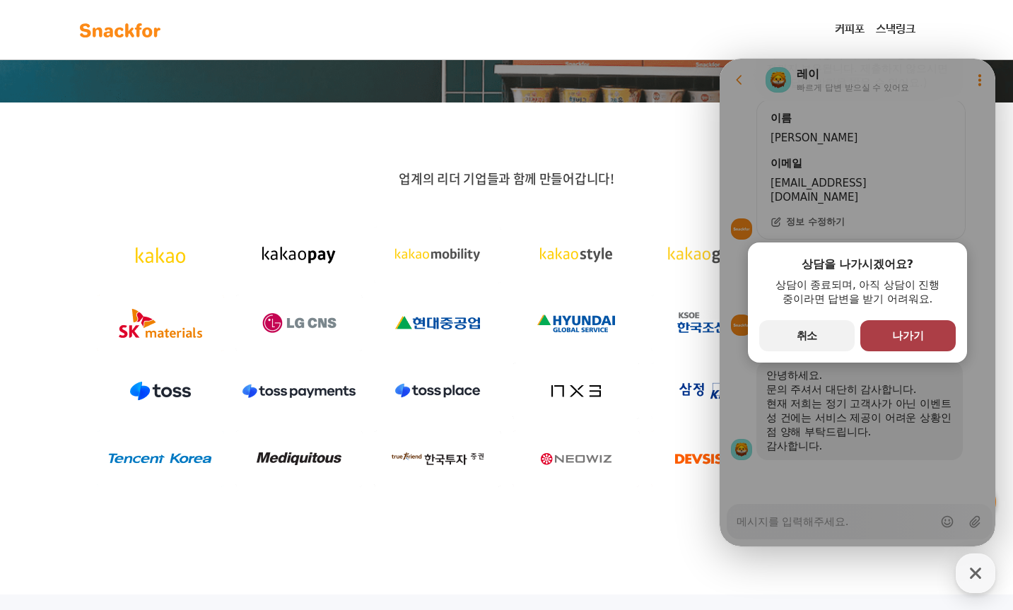
click at [909, 338] on span "나가기" at bounding box center [908, 336] width 32 height 13
type textarea "x"
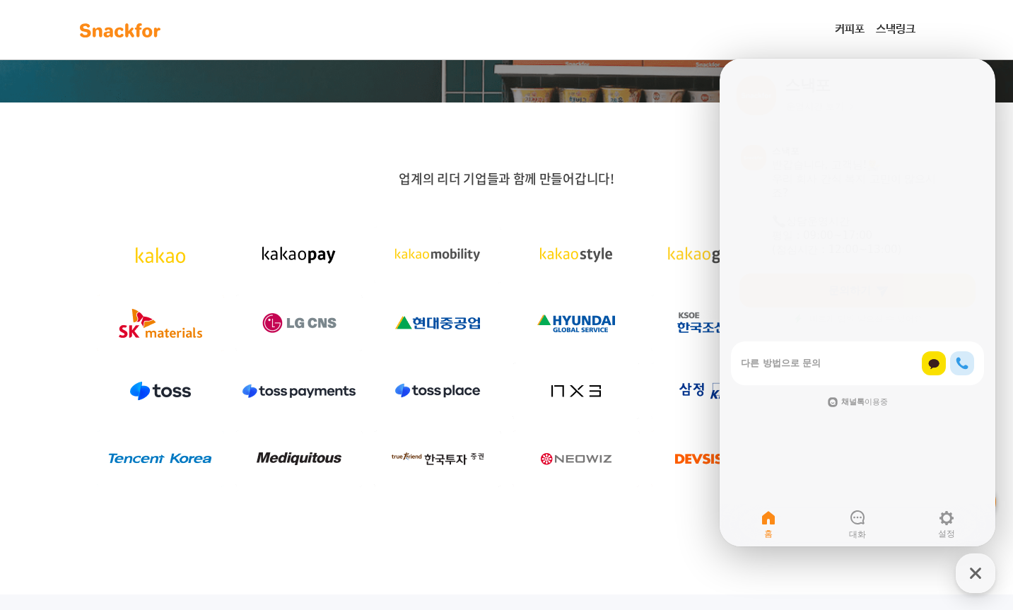
click at [701, 536] on div "업계의 리더 기업들과 함께 만들어갑니다!" at bounding box center [506, 349] width 1013 height 492
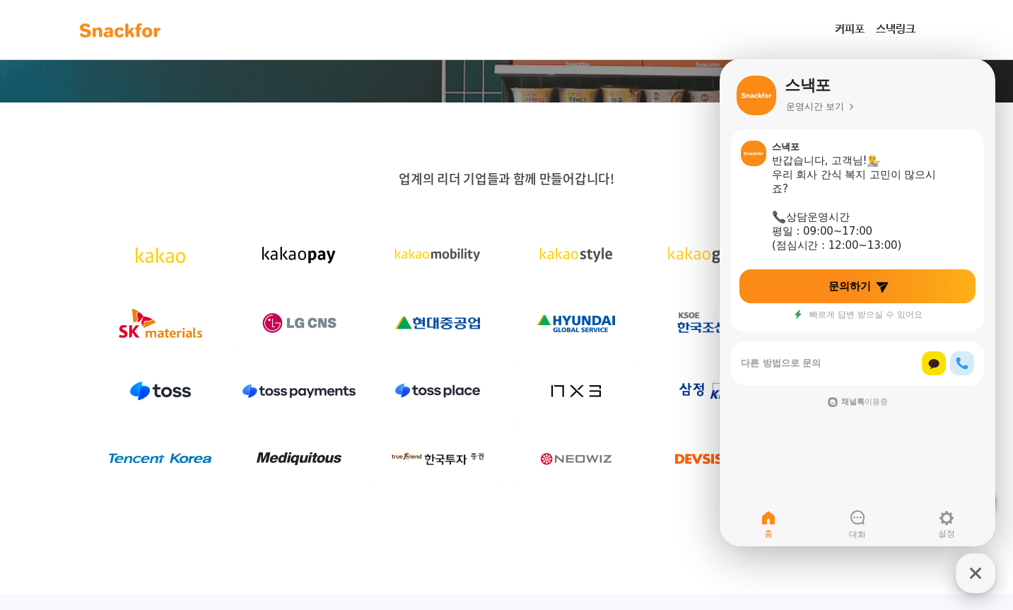
click at [976, 573] on icon "button" at bounding box center [975, 573] width 11 height 11
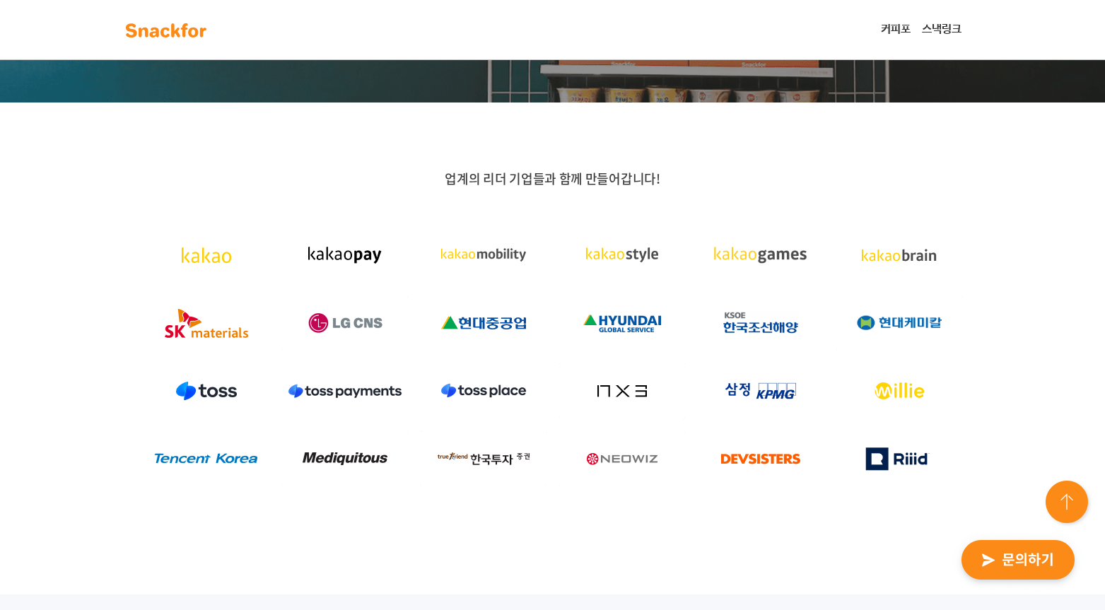
click at [782, 547] on div "업계의 리더 기업들과 함께 만들어갑니다!" at bounding box center [552, 349] width 1105 height 492
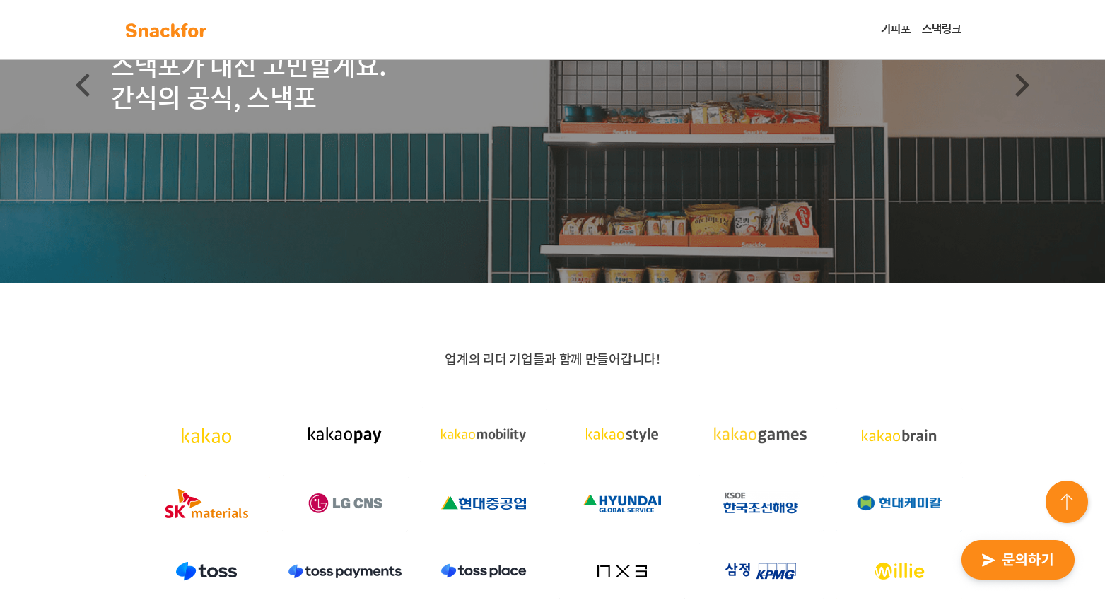
scroll to position [0, 0]
